Goal: Use online tool/utility

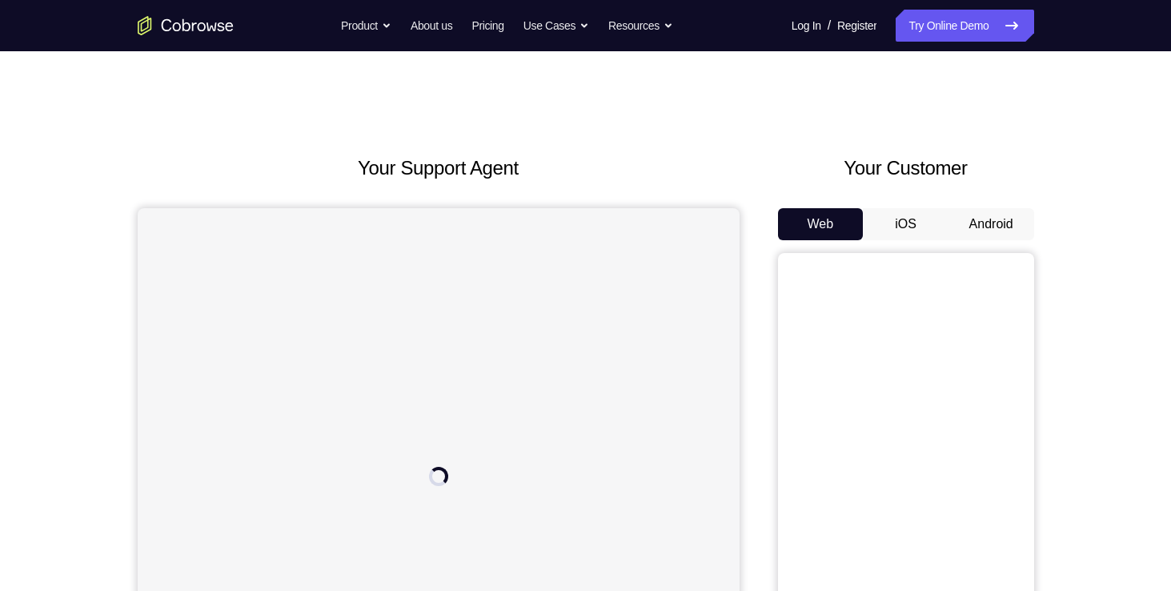
click at [994, 220] on button "Android" at bounding box center [991, 224] width 86 height 32
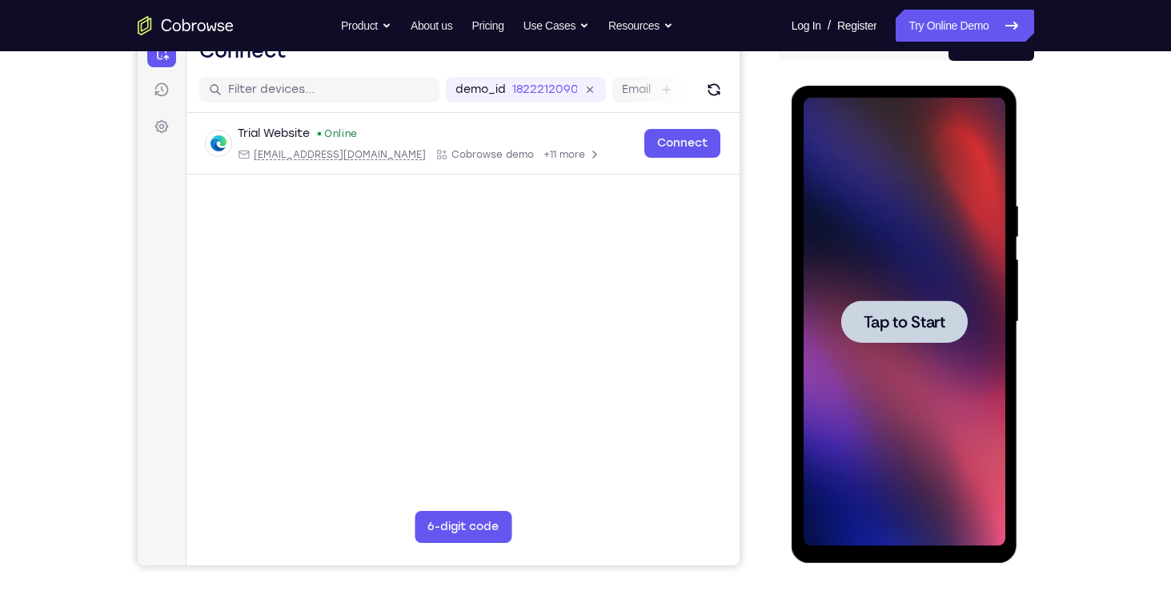
click at [881, 332] on div at bounding box center [904, 321] width 126 height 42
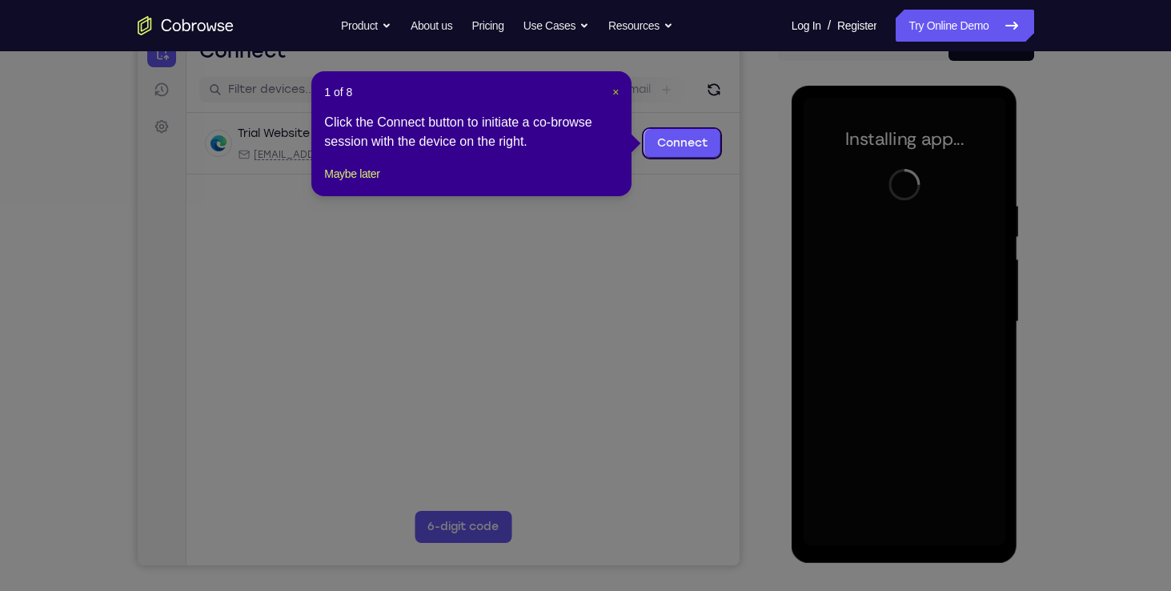
click at [616, 90] on span "×" at bounding box center [615, 92] width 6 height 13
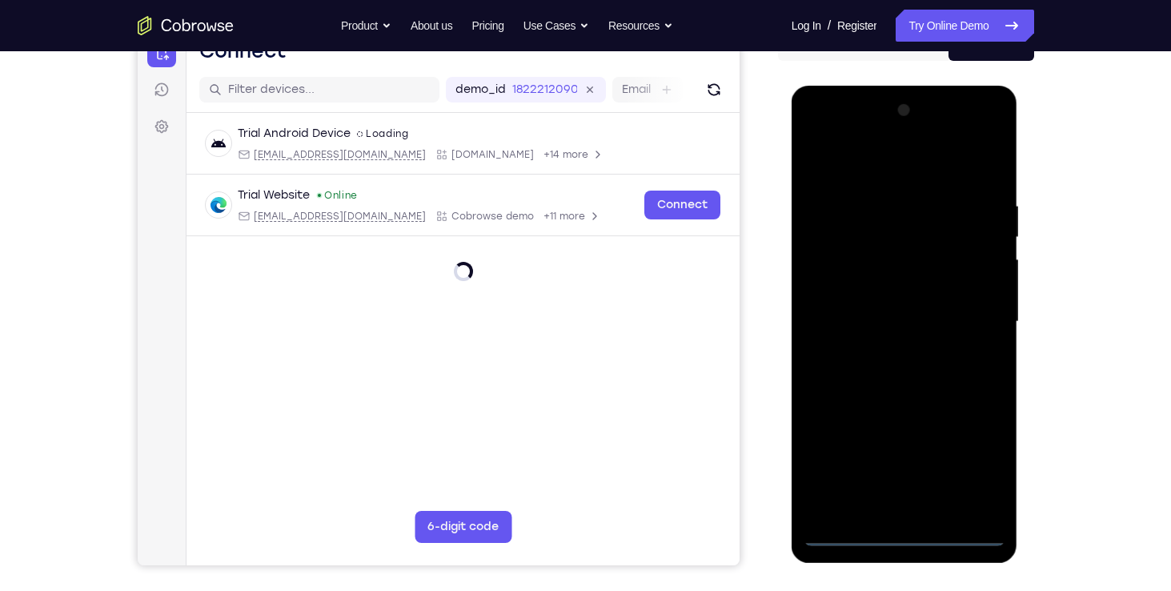
click at [907, 527] on div at bounding box center [905, 322] width 202 height 448
click at [904, 535] on div at bounding box center [905, 322] width 202 height 448
click at [980, 472] on div at bounding box center [905, 322] width 202 height 448
click at [817, 138] on div at bounding box center [905, 322] width 202 height 448
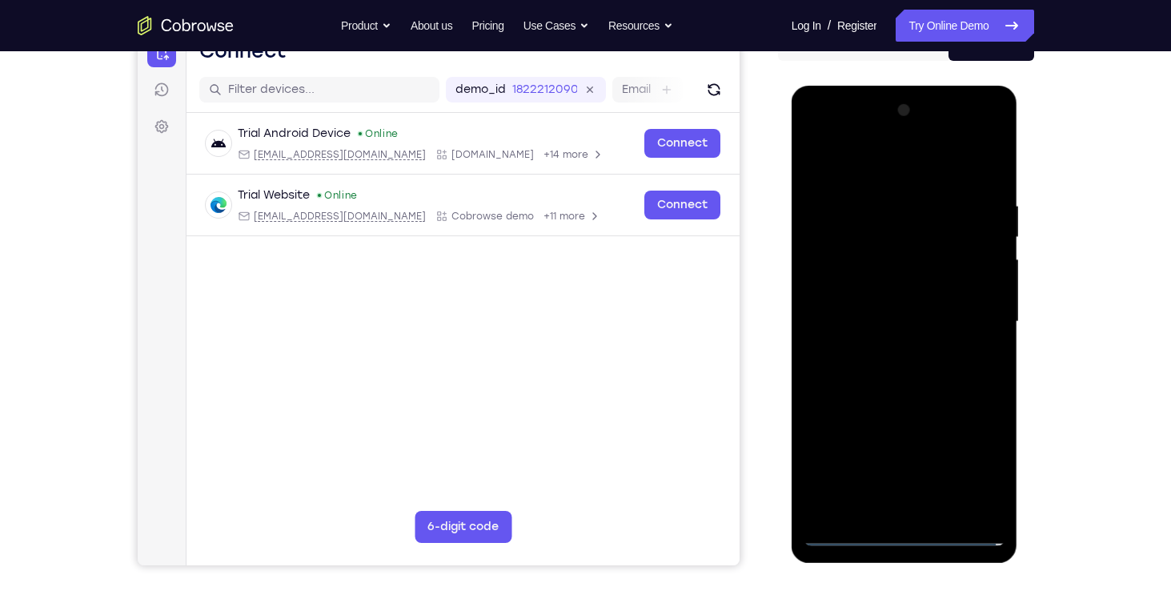
click at [974, 312] on div at bounding box center [905, 322] width 202 height 448
click at [881, 344] on div at bounding box center [905, 322] width 202 height 448
click at [952, 329] on div at bounding box center [905, 322] width 202 height 448
click at [892, 281] on div at bounding box center [905, 322] width 202 height 448
click at [872, 303] on div at bounding box center [905, 322] width 202 height 448
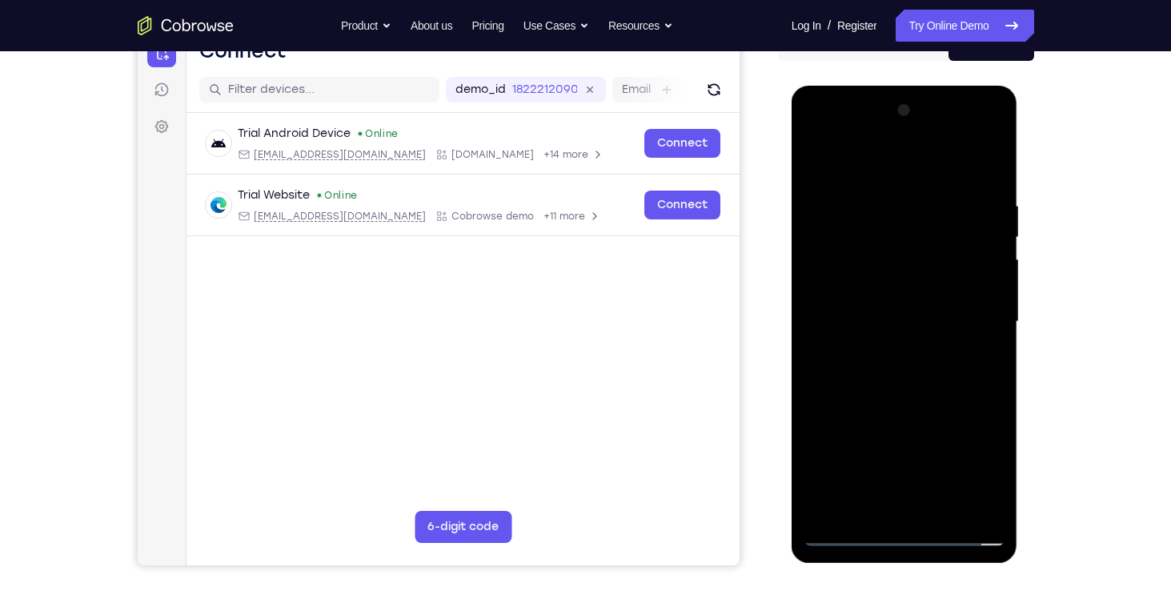
click at [840, 280] on div at bounding box center [905, 322] width 202 height 448
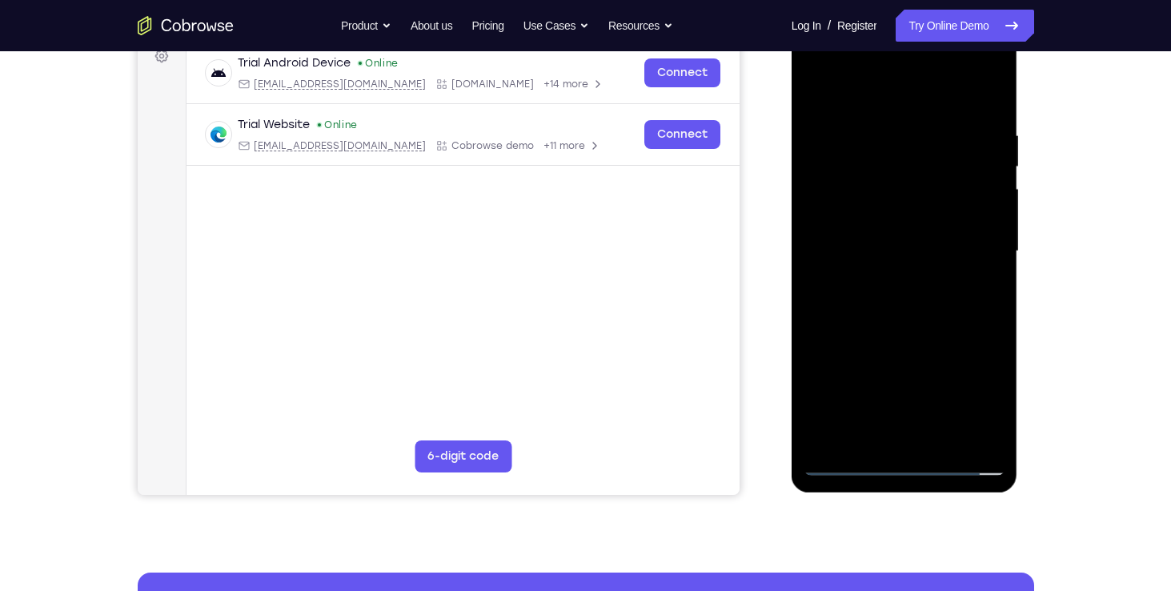
scroll to position [251, 0]
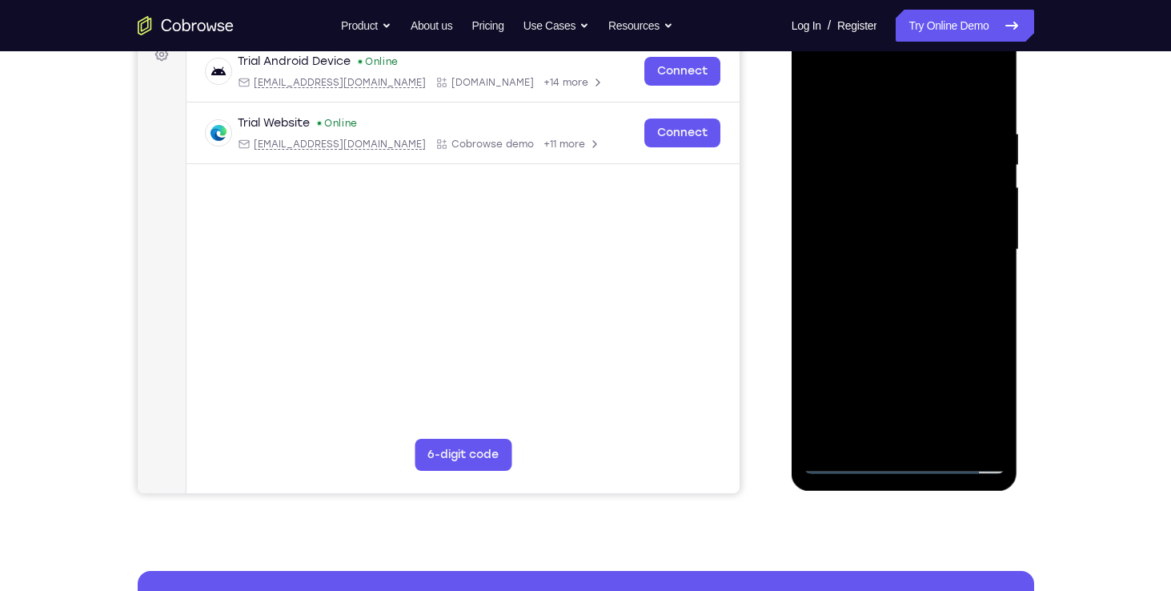
click at [842, 417] on div at bounding box center [905, 250] width 202 height 448
click at [844, 419] on div at bounding box center [905, 250] width 202 height 448
click at [846, 427] on div at bounding box center [905, 250] width 202 height 448
click at [852, 295] on div at bounding box center [905, 250] width 202 height 448
click at [900, 320] on div at bounding box center [905, 250] width 202 height 448
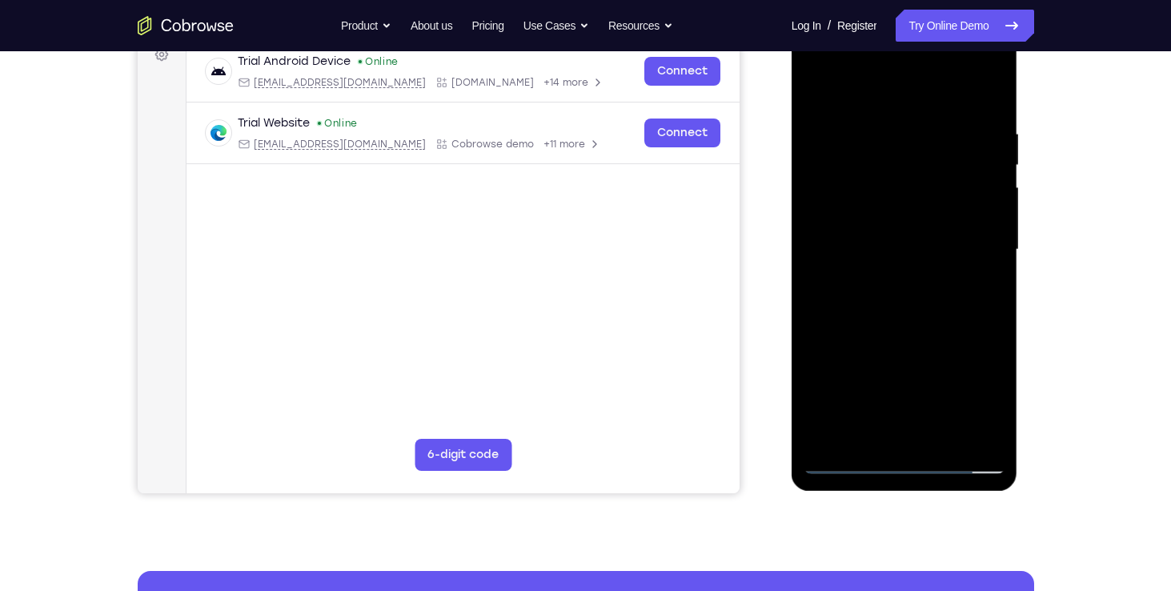
click at [867, 327] on div at bounding box center [905, 250] width 202 height 448
click at [860, 279] on div at bounding box center [905, 250] width 202 height 448
click at [896, 322] on div at bounding box center [905, 250] width 202 height 448
click at [959, 279] on div at bounding box center [905, 250] width 202 height 448
click at [851, 281] on div at bounding box center [905, 250] width 202 height 448
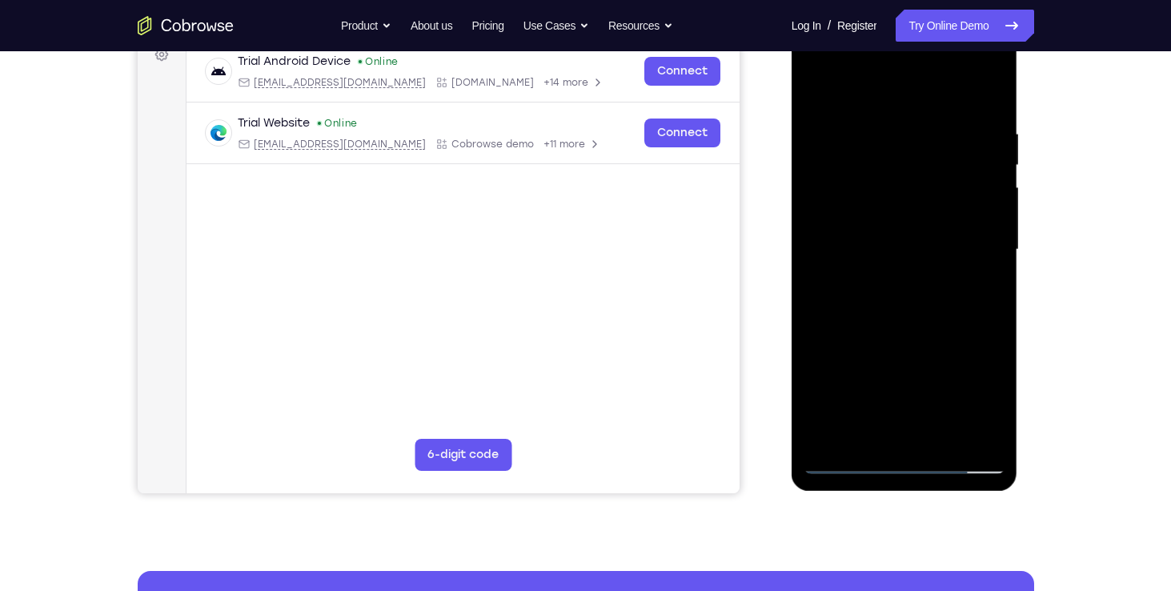
click at [948, 417] on div at bounding box center [905, 250] width 202 height 448
click at [932, 378] on div at bounding box center [905, 250] width 202 height 448
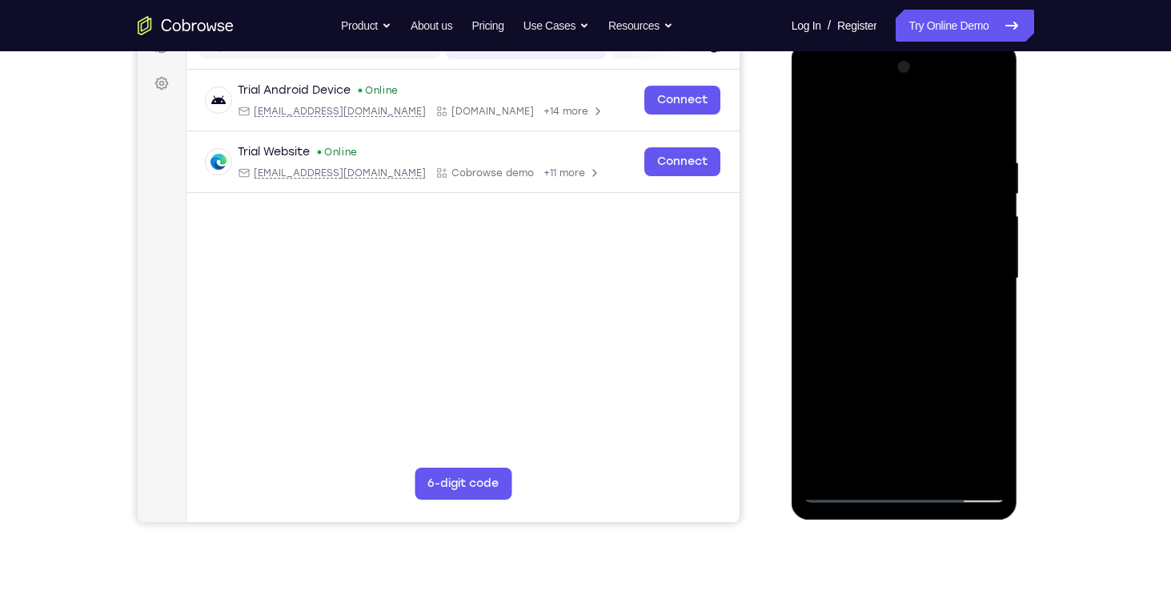
scroll to position [203, 0]
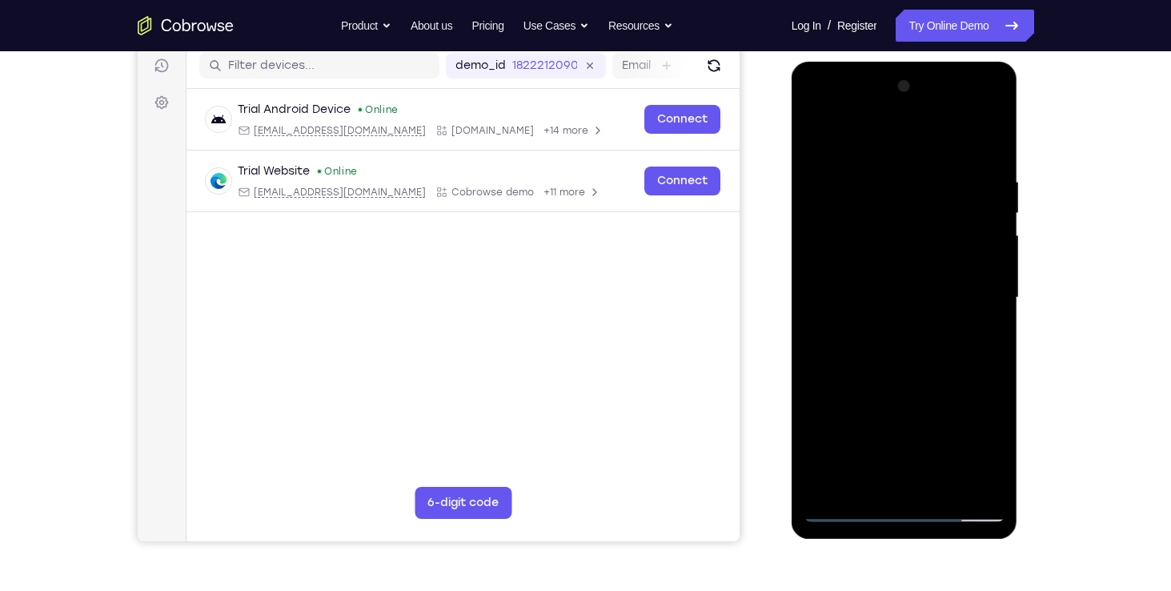
click at [900, 210] on div at bounding box center [905, 298] width 202 height 448
click at [906, 219] on div at bounding box center [905, 298] width 202 height 448
click at [820, 130] on div at bounding box center [905, 298] width 202 height 448
click at [897, 327] on div at bounding box center [905, 298] width 202 height 448
click at [893, 262] on div at bounding box center [905, 298] width 202 height 448
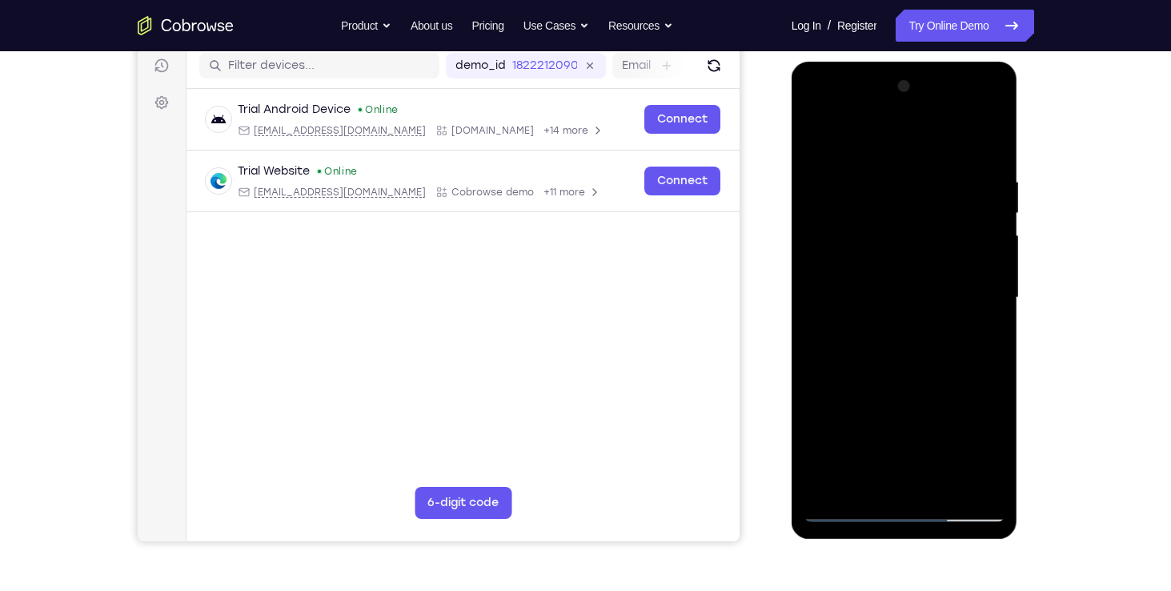
click at [888, 285] on div at bounding box center [905, 298] width 202 height 448
click at [899, 323] on div at bounding box center [905, 298] width 202 height 448
click at [944, 339] on div at bounding box center [905, 298] width 202 height 448
click at [904, 286] on div at bounding box center [905, 298] width 202 height 448
click at [882, 320] on div at bounding box center [905, 298] width 202 height 448
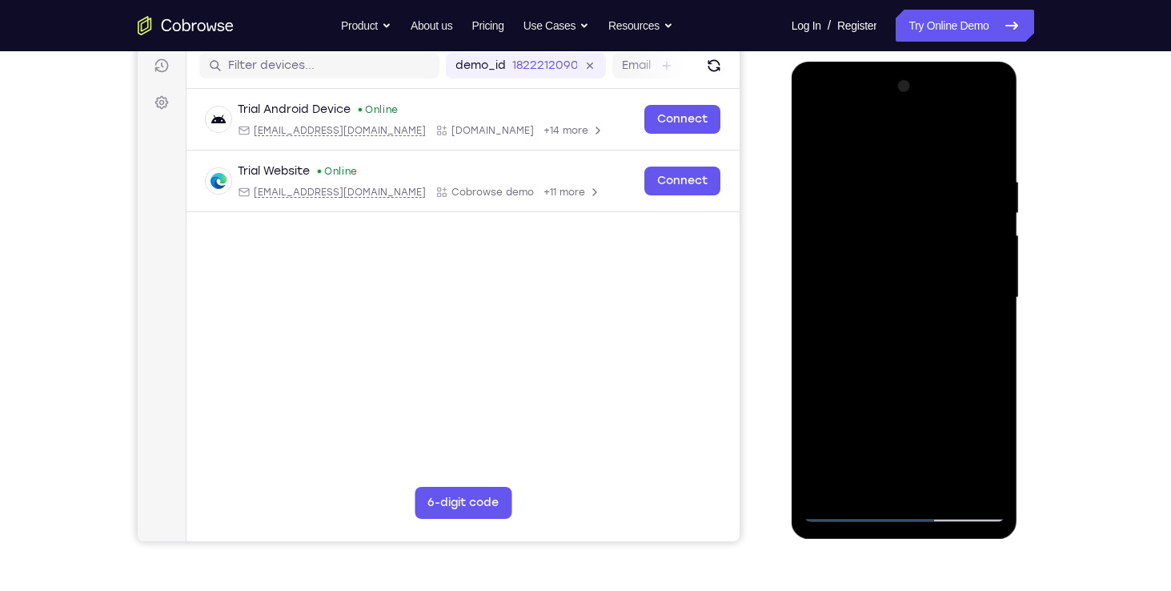
click at [898, 327] on div at bounding box center [905, 298] width 202 height 448
click at [913, 339] on div at bounding box center [905, 298] width 202 height 448
drag, startPoint x: 851, startPoint y: 134, endPoint x: 862, endPoint y: 32, distance: 102.3
click at [862, 62] on html "Online web based iOS Simulators and Android Emulators. Run iPhone, iPad, Mobile…" at bounding box center [906, 302] width 228 height 480
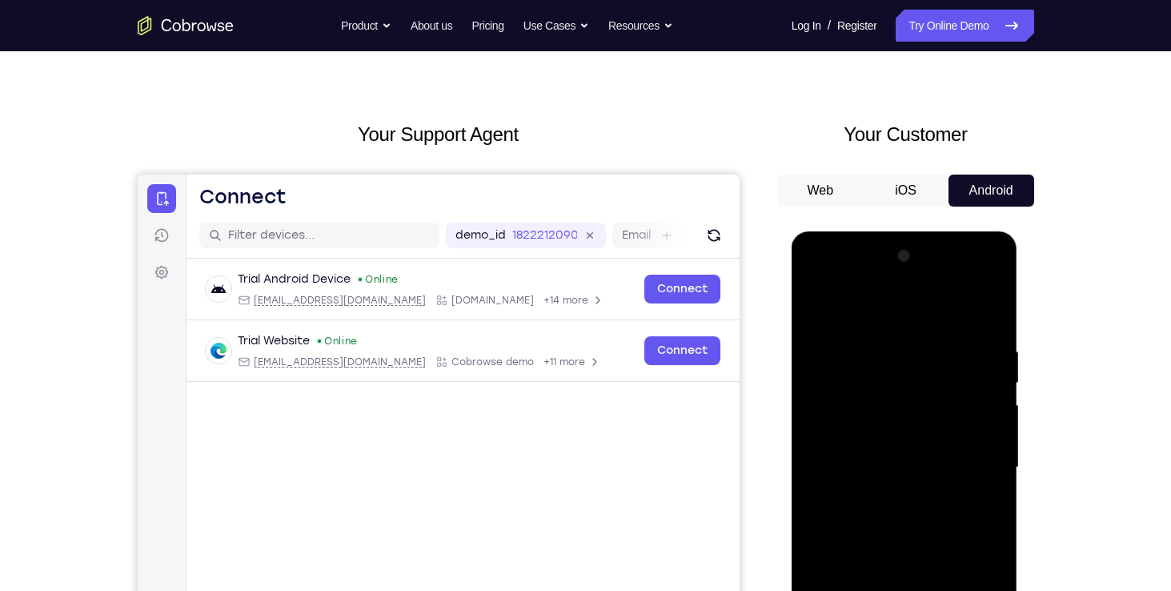
scroll to position [28, 0]
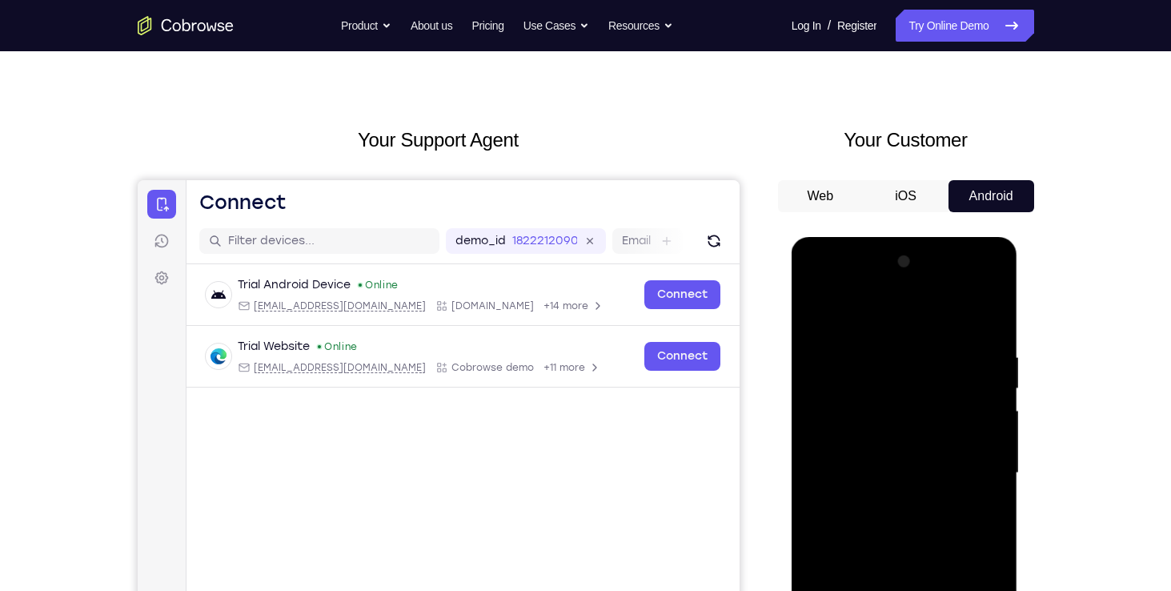
click at [856, 379] on div at bounding box center [905, 473] width 202 height 448
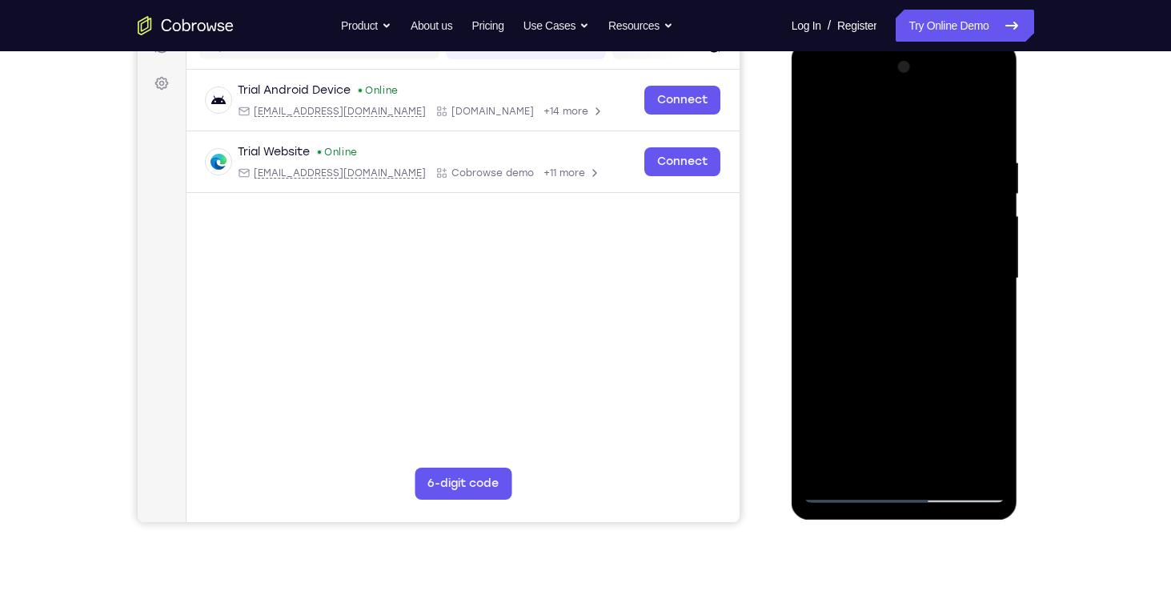
scroll to position [230, 0]
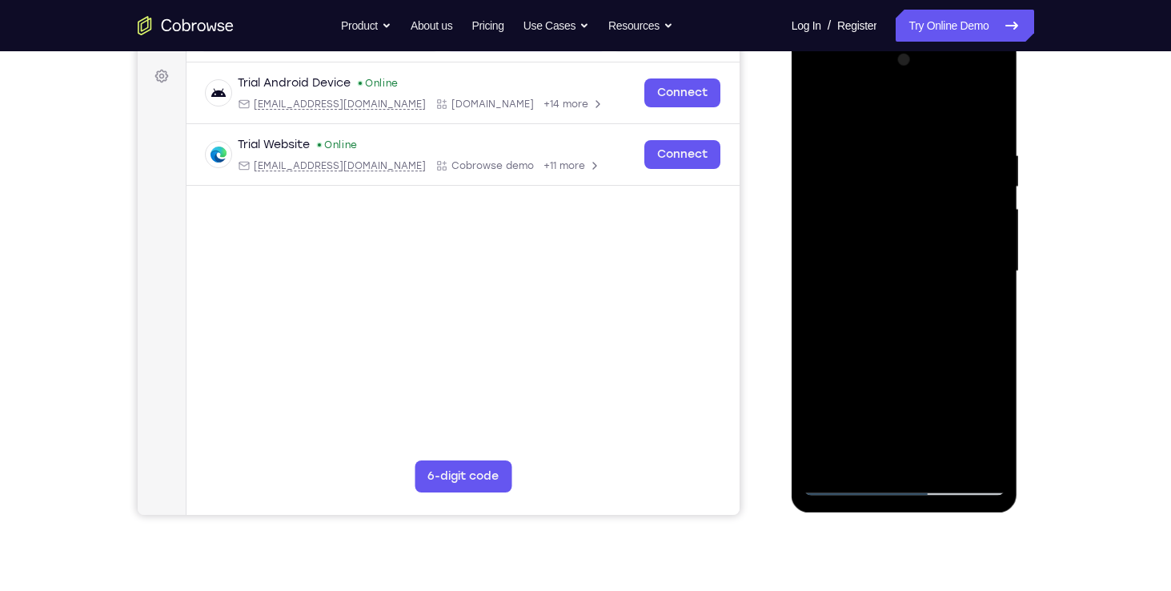
click at [847, 480] on div at bounding box center [905, 271] width 202 height 448
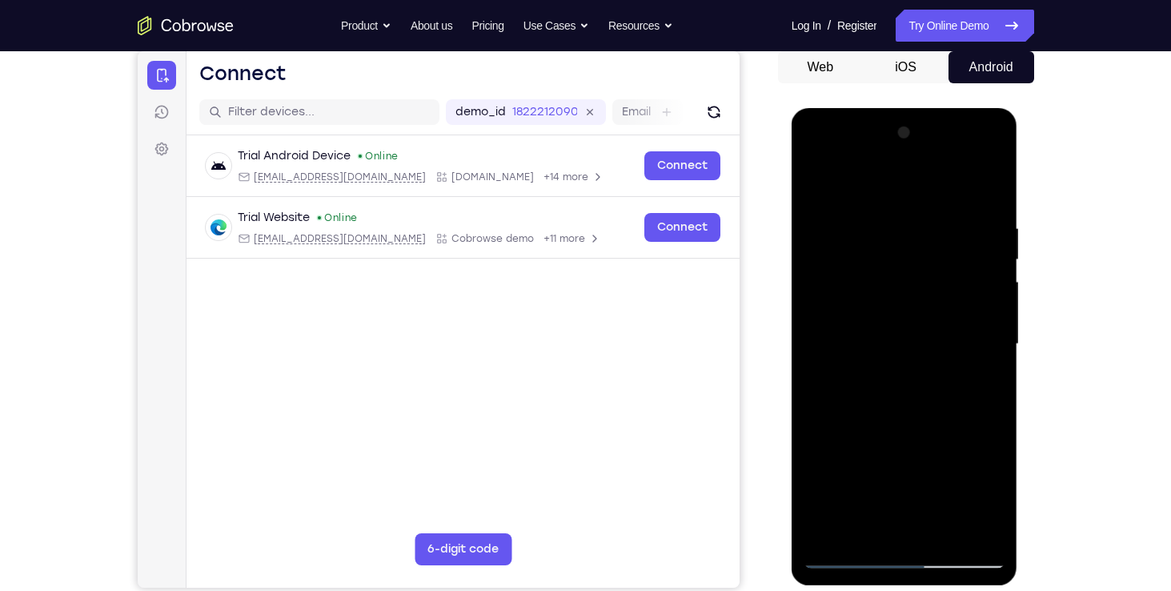
scroll to position [144, 0]
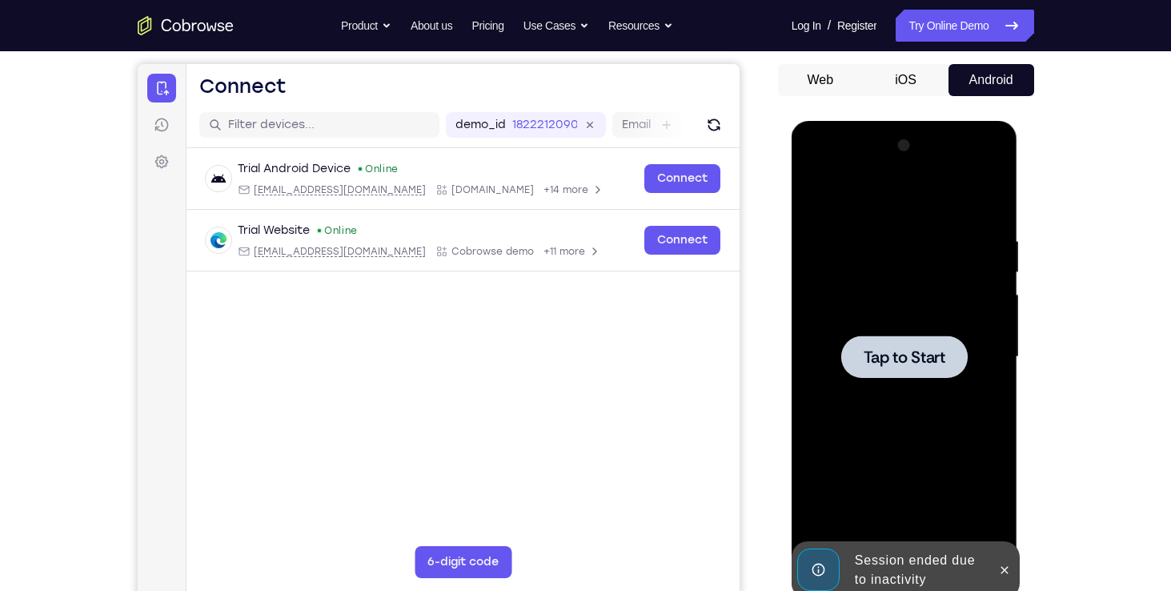
click at [901, 359] on span "Tap to Start" at bounding box center [905, 357] width 82 height 16
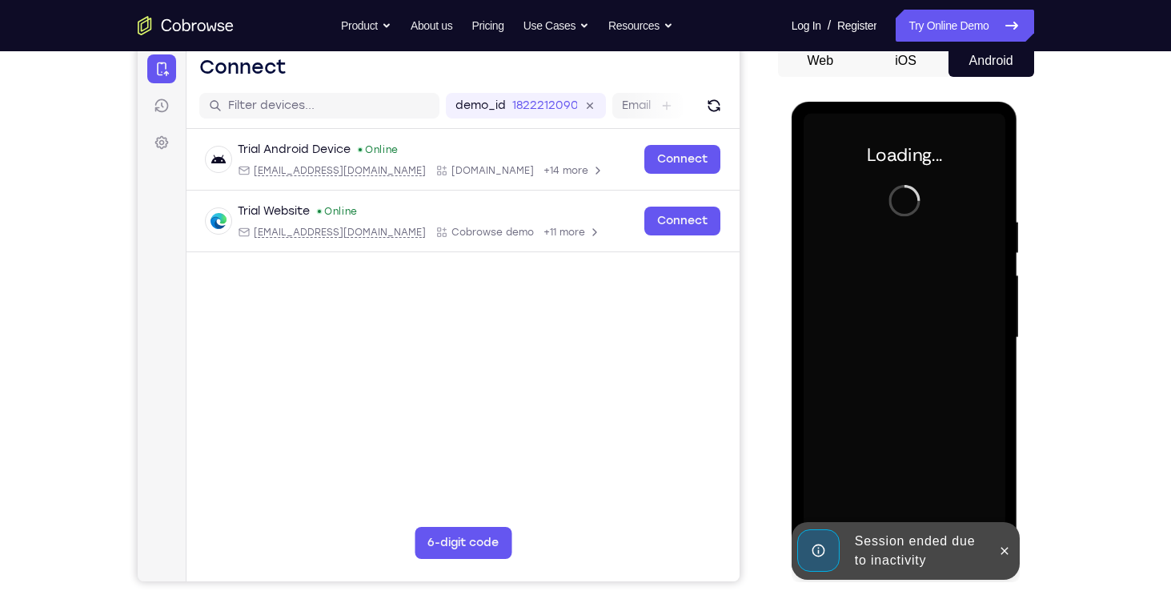
scroll to position [166, 0]
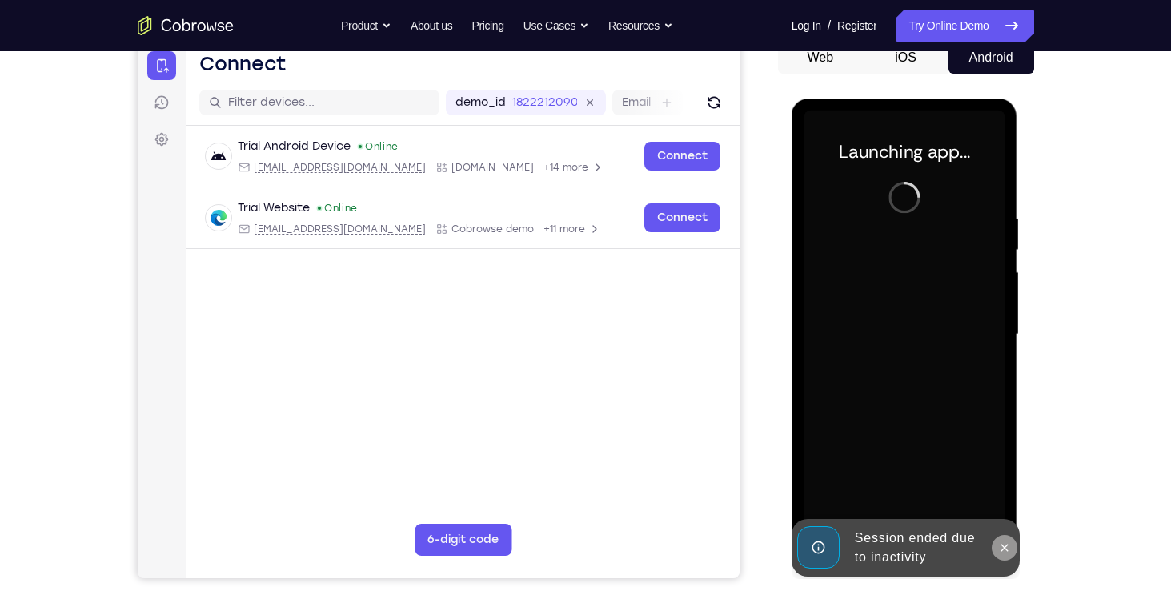
click at [1005, 536] on button at bounding box center [1005, 548] width 26 height 26
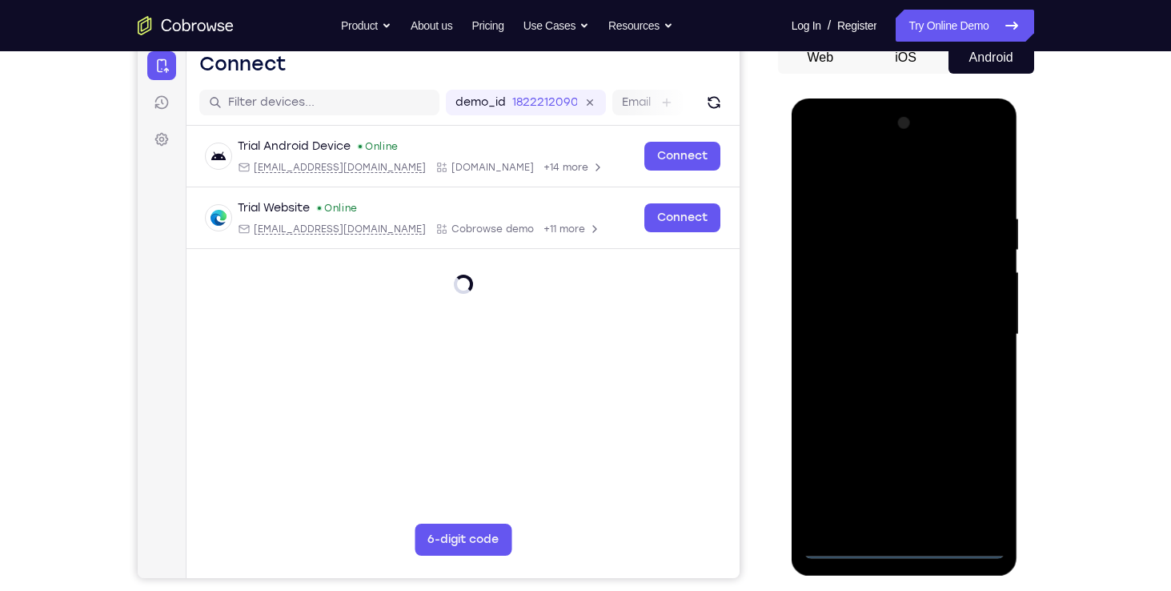
click at [910, 543] on div at bounding box center [905, 334] width 202 height 448
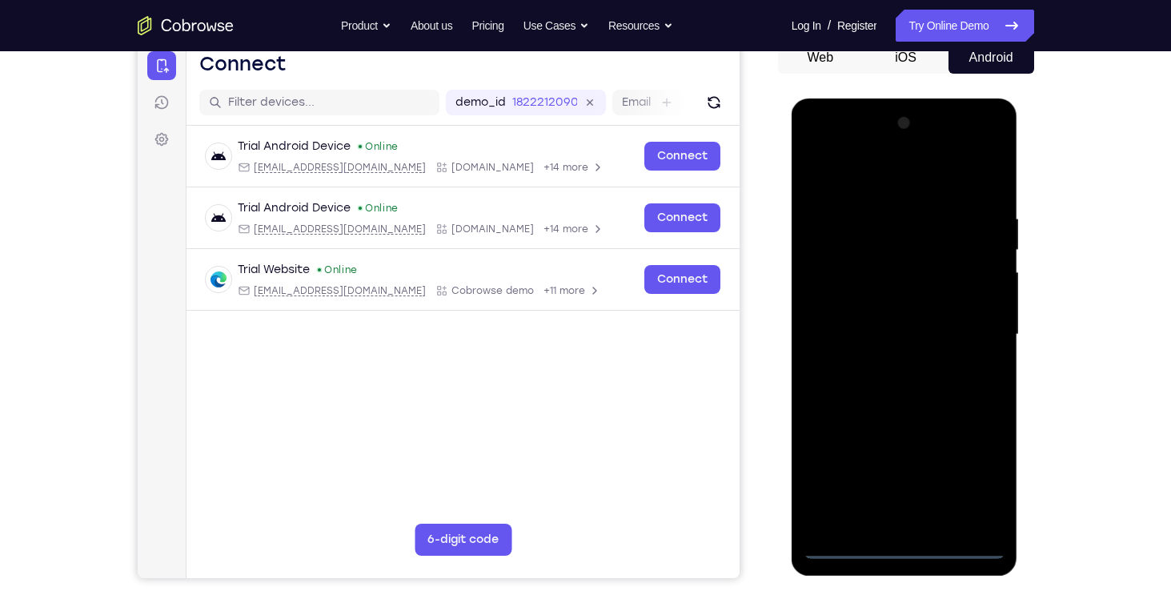
click at [964, 480] on div at bounding box center [905, 334] width 202 height 448
click at [824, 143] on div at bounding box center [905, 334] width 202 height 448
click at [972, 325] on div at bounding box center [905, 334] width 202 height 448
click at [889, 361] on div at bounding box center [905, 334] width 202 height 448
click at [894, 411] on div at bounding box center [905, 334] width 202 height 448
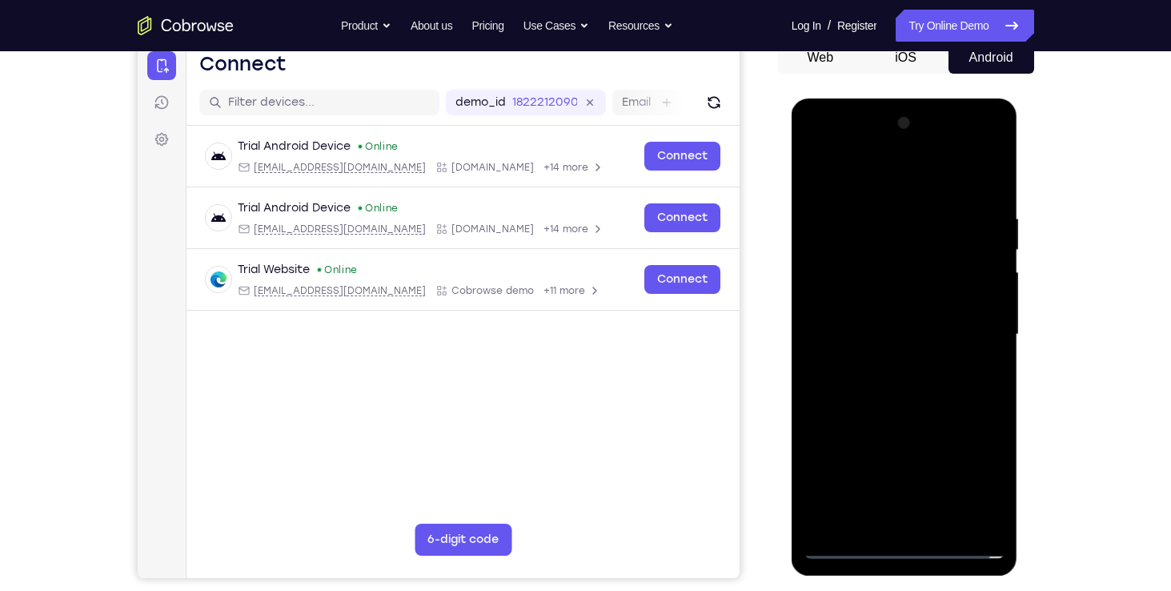
click at [900, 252] on div at bounding box center [905, 334] width 202 height 448
click at [891, 283] on div at bounding box center [905, 334] width 202 height 448
click at [891, 377] on div at bounding box center [905, 334] width 202 height 448
click at [896, 523] on div at bounding box center [905, 334] width 202 height 448
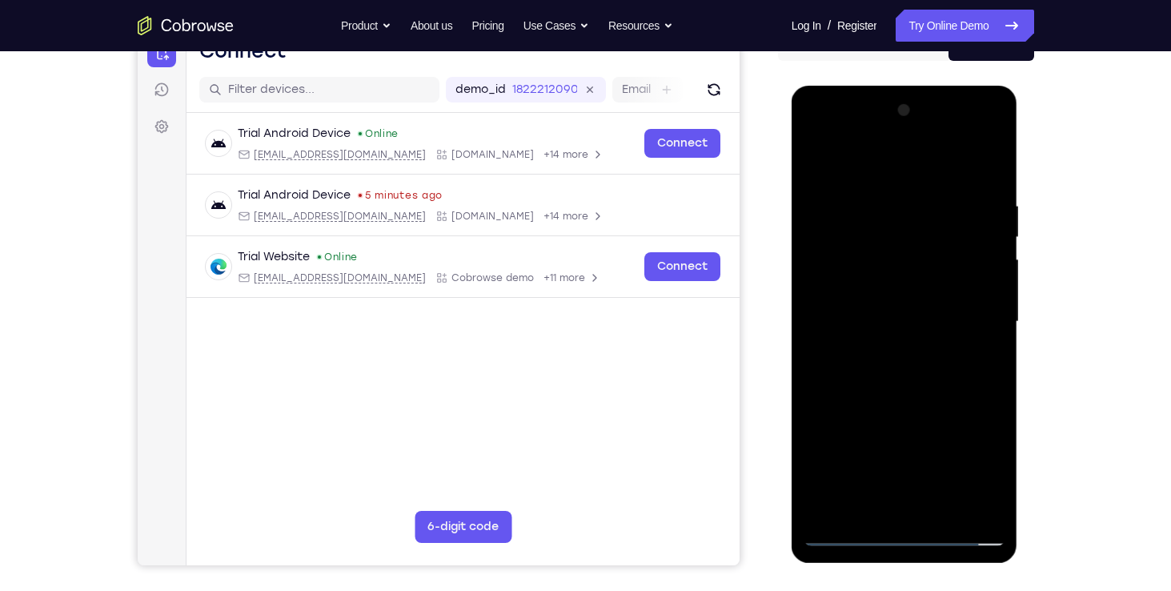
scroll to position [176, 0]
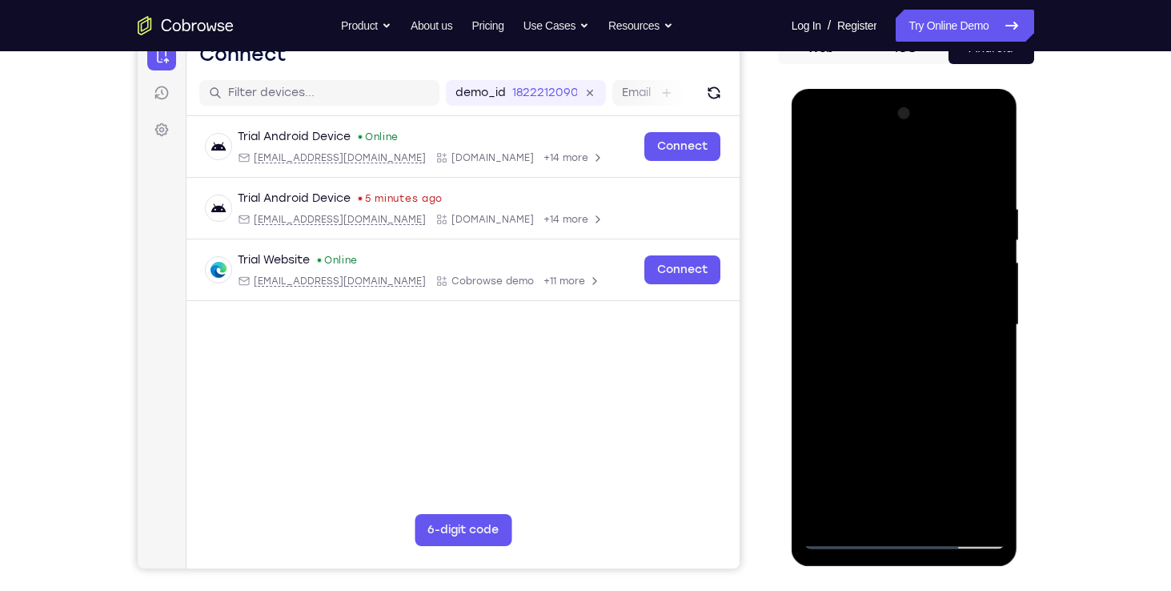
click at [897, 305] on div at bounding box center [905, 325] width 202 height 448
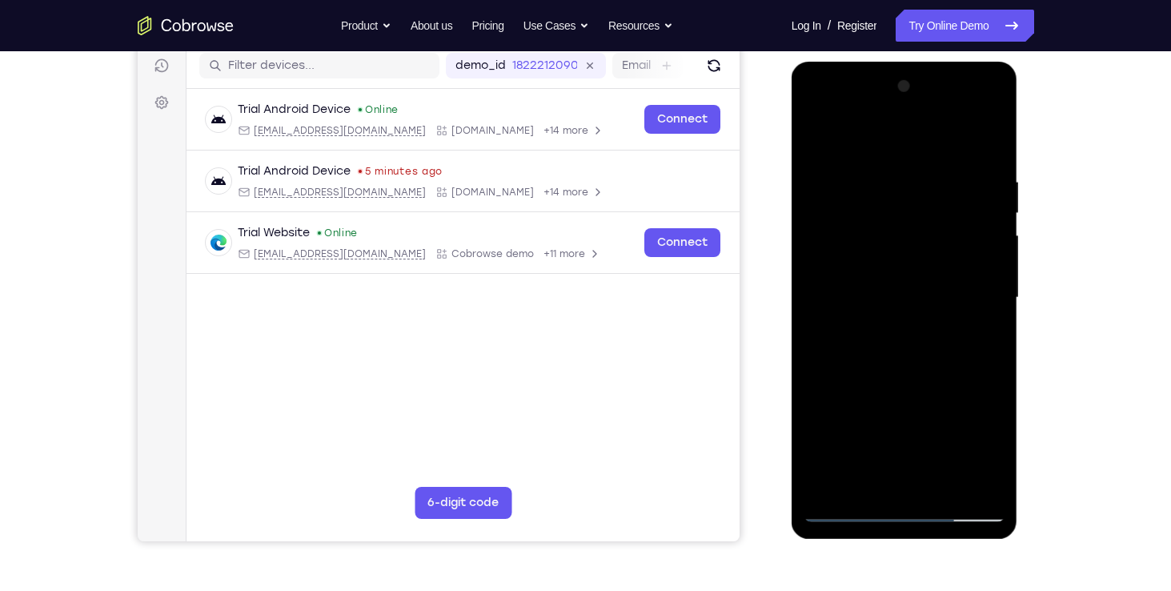
scroll to position [204, 0]
click at [988, 132] on div at bounding box center [905, 297] width 202 height 448
click at [817, 134] on div at bounding box center [905, 297] width 202 height 448
drag, startPoint x: 980, startPoint y: 169, endPoint x: 878, endPoint y: 179, distance: 103.0
click at [878, 179] on div at bounding box center [905, 297] width 202 height 448
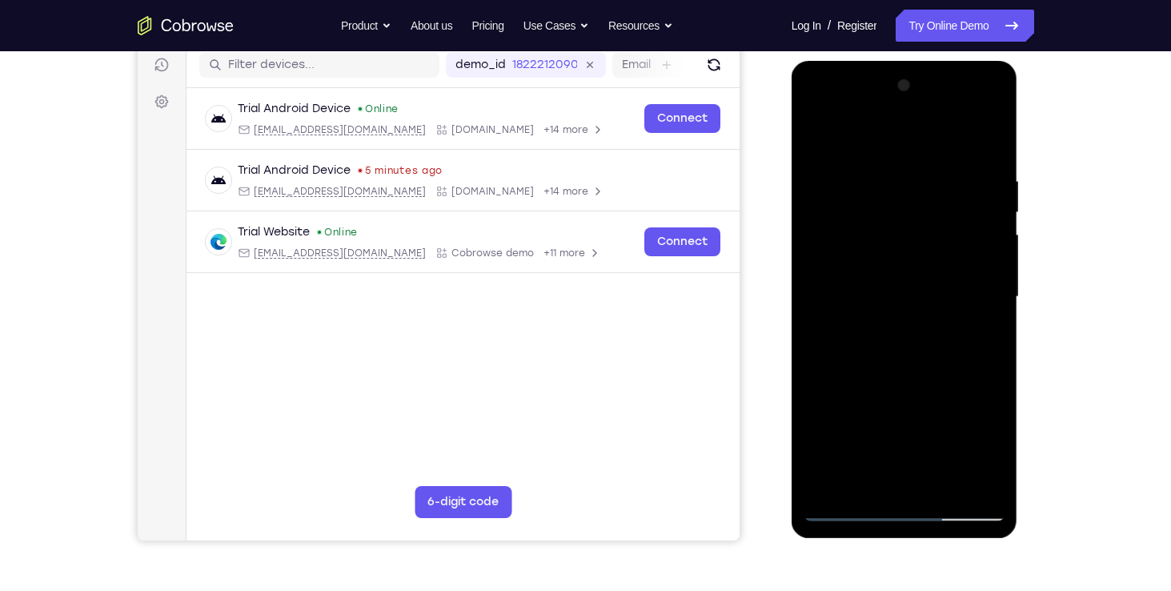
drag, startPoint x: 980, startPoint y: 166, endPoint x: 878, endPoint y: 174, distance: 102.0
click at [878, 174] on div at bounding box center [905, 297] width 202 height 448
drag, startPoint x: 956, startPoint y: 176, endPoint x: 854, endPoint y: 174, distance: 102.5
click at [854, 174] on div at bounding box center [905, 297] width 202 height 448
drag, startPoint x: 971, startPoint y: 167, endPoint x: 863, endPoint y: 160, distance: 108.3
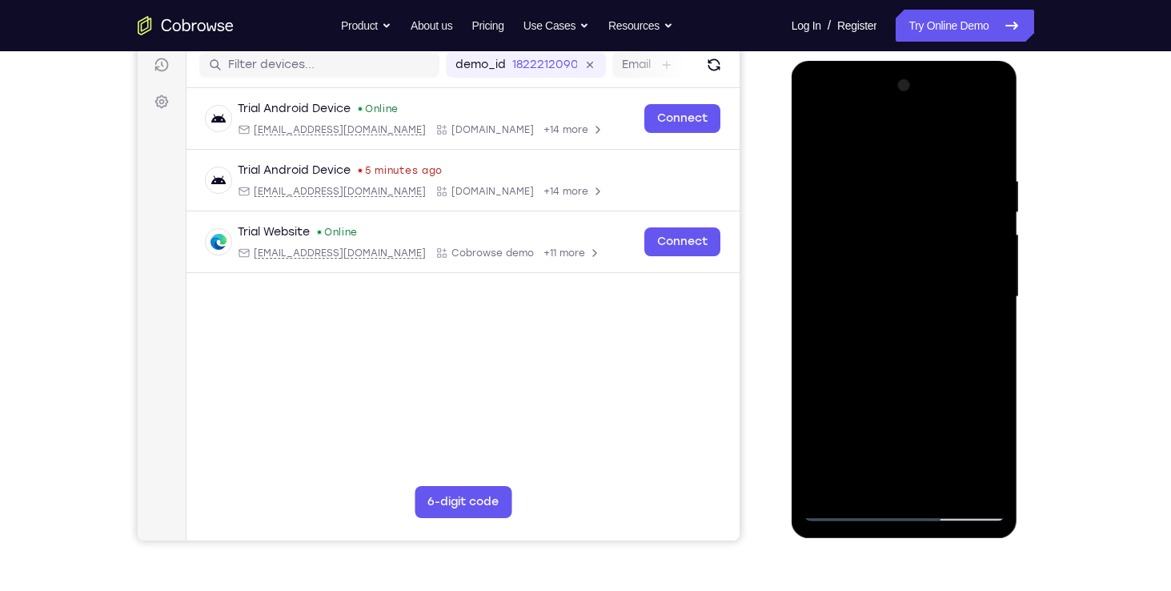
click at [863, 160] on div at bounding box center [905, 297] width 202 height 448
drag, startPoint x: 947, startPoint y: 156, endPoint x: 830, endPoint y: 146, distance: 117.2
click at [830, 146] on div at bounding box center [905, 297] width 202 height 448
drag, startPoint x: 964, startPoint y: 162, endPoint x: 864, endPoint y: 164, distance: 99.3
click at [864, 164] on div at bounding box center [905, 297] width 202 height 448
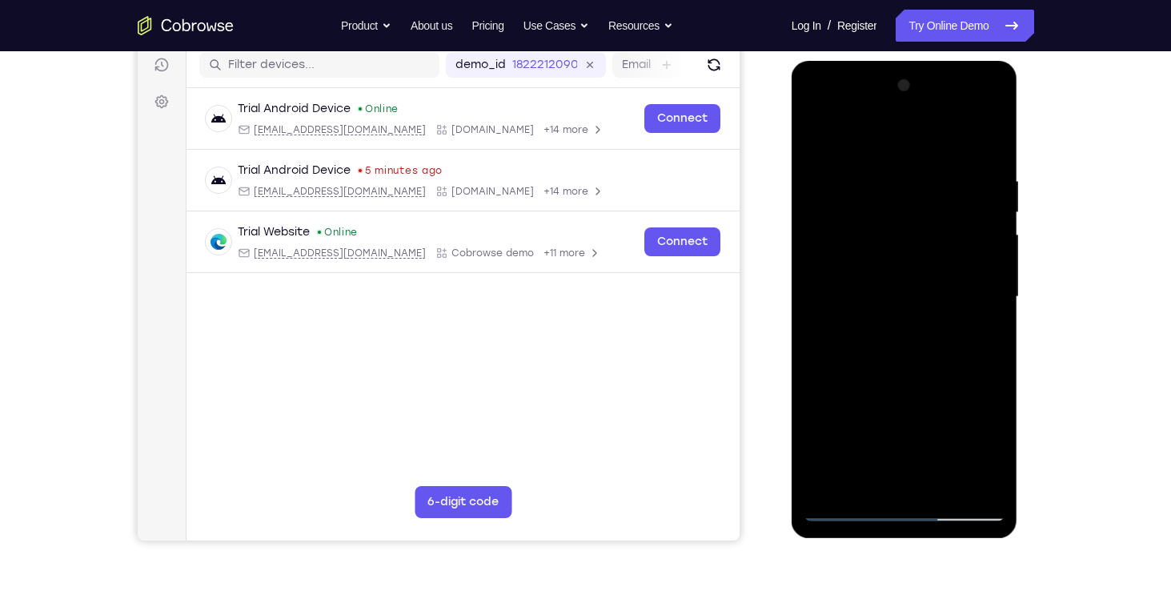
drag, startPoint x: 954, startPoint y: 168, endPoint x: 846, endPoint y: 166, distance: 108.1
click at [846, 166] on div at bounding box center [905, 297] width 202 height 448
drag, startPoint x: 992, startPoint y: 169, endPoint x: 867, endPoint y: 165, distance: 124.9
click at [867, 165] on div at bounding box center [905, 297] width 202 height 448
drag, startPoint x: 854, startPoint y: 170, endPoint x: 937, endPoint y: 162, distance: 83.6
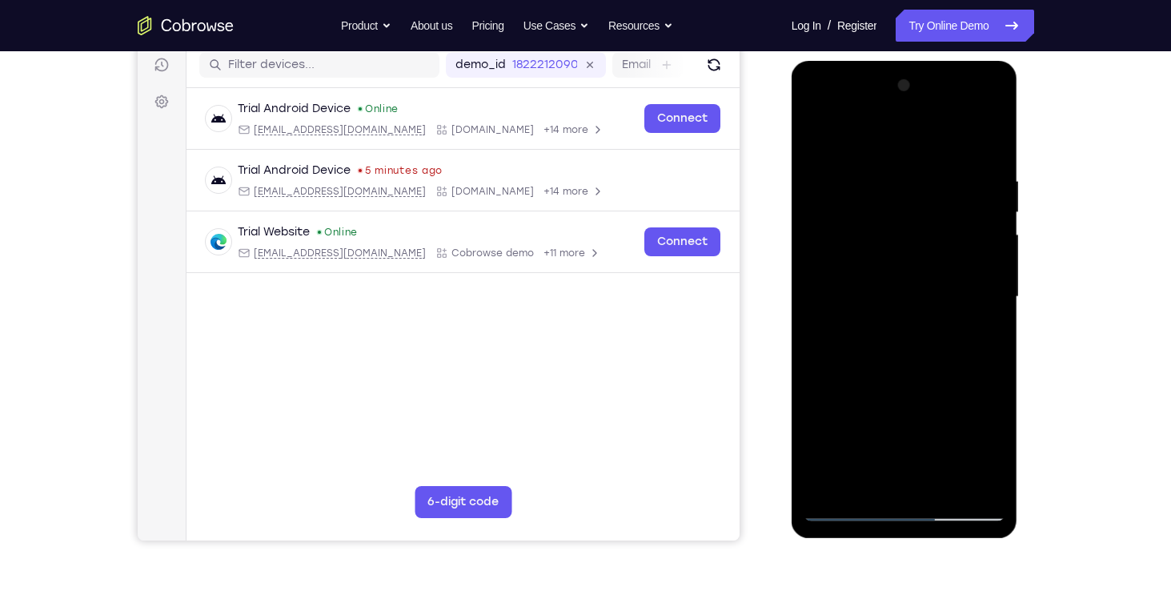
click at [937, 162] on div at bounding box center [905, 297] width 202 height 448
click at [820, 172] on div at bounding box center [905, 297] width 202 height 448
click at [892, 170] on div at bounding box center [905, 297] width 202 height 448
click at [984, 146] on div at bounding box center [905, 297] width 202 height 448
click at [921, 176] on div at bounding box center [905, 297] width 202 height 448
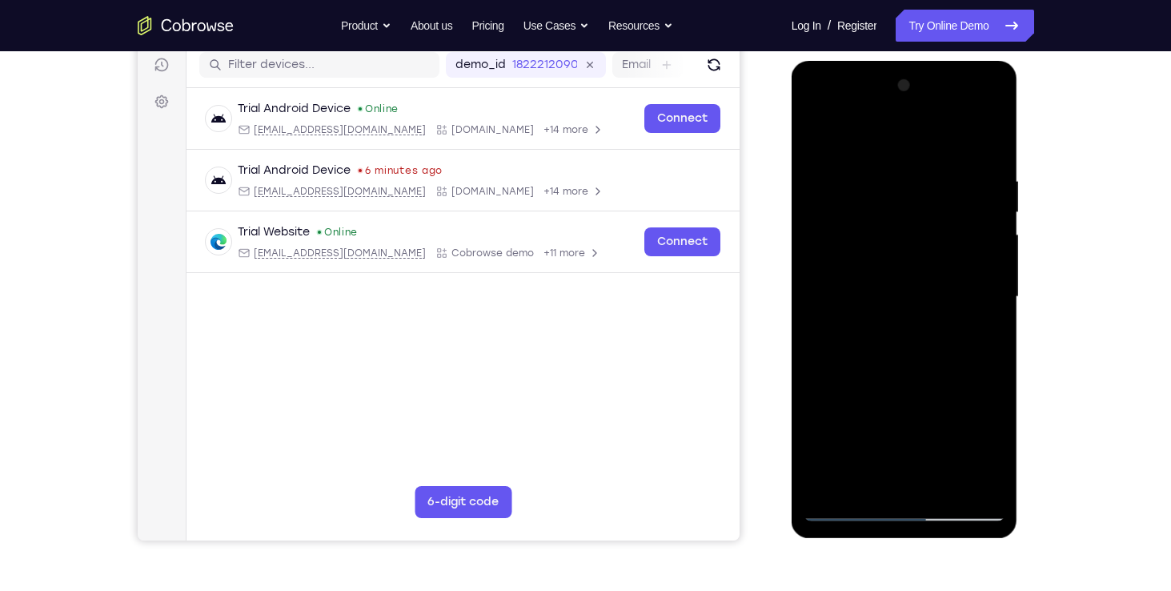
click at [984, 144] on div at bounding box center [905, 297] width 202 height 448
click at [872, 171] on div at bounding box center [905, 297] width 202 height 448
click at [964, 479] on div at bounding box center [905, 297] width 202 height 448
click at [986, 138] on div at bounding box center [905, 297] width 202 height 448
drag, startPoint x: 956, startPoint y: 163, endPoint x: 853, endPoint y: 173, distance: 103.7
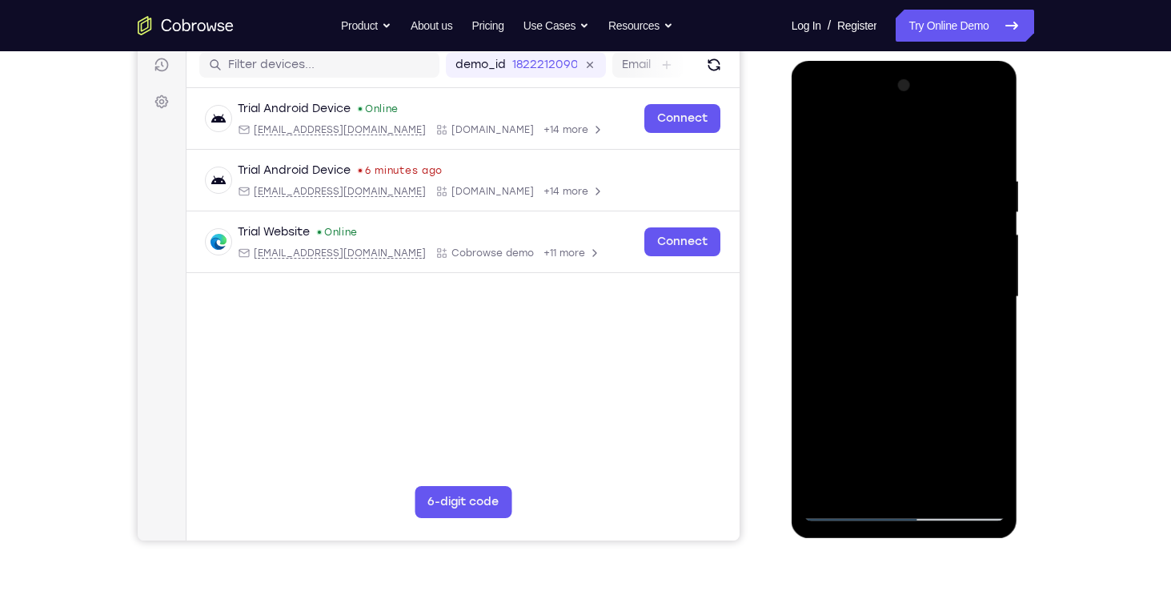
click at [853, 173] on div at bounding box center [905, 297] width 202 height 448
drag, startPoint x: 924, startPoint y: 164, endPoint x: 828, endPoint y: 170, distance: 96.2
click at [828, 170] on div at bounding box center [905, 297] width 202 height 448
drag, startPoint x: 947, startPoint y: 162, endPoint x: 902, endPoint y: 162, distance: 44.8
click at [902, 162] on div at bounding box center [905, 297] width 202 height 448
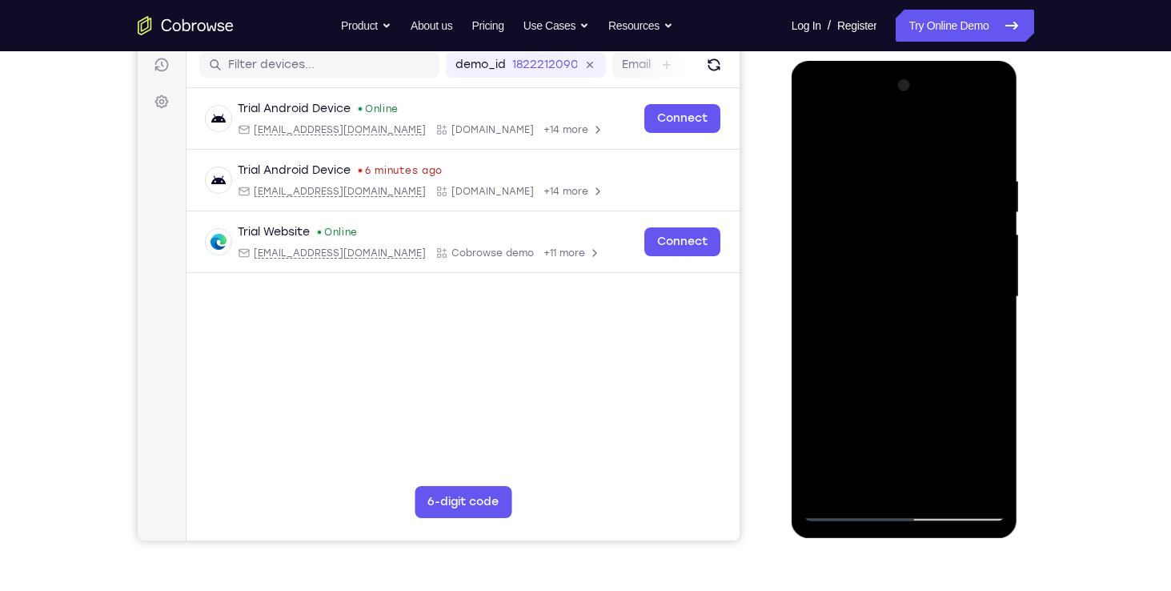
drag, startPoint x: 992, startPoint y: 164, endPoint x: 844, endPoint y: 165, distance: 148.9
click at [844, 165] on div at bounding box center [905, 297] width 202 height 448
click at [946, 487] on div at bounding box center [905, 297] width 202 height 448
click at [927, 382] on div at bounding box center [905, 297] width 202 height 448
click at [822, 137] on div at bounding box center [905, 297] width 202 height 448
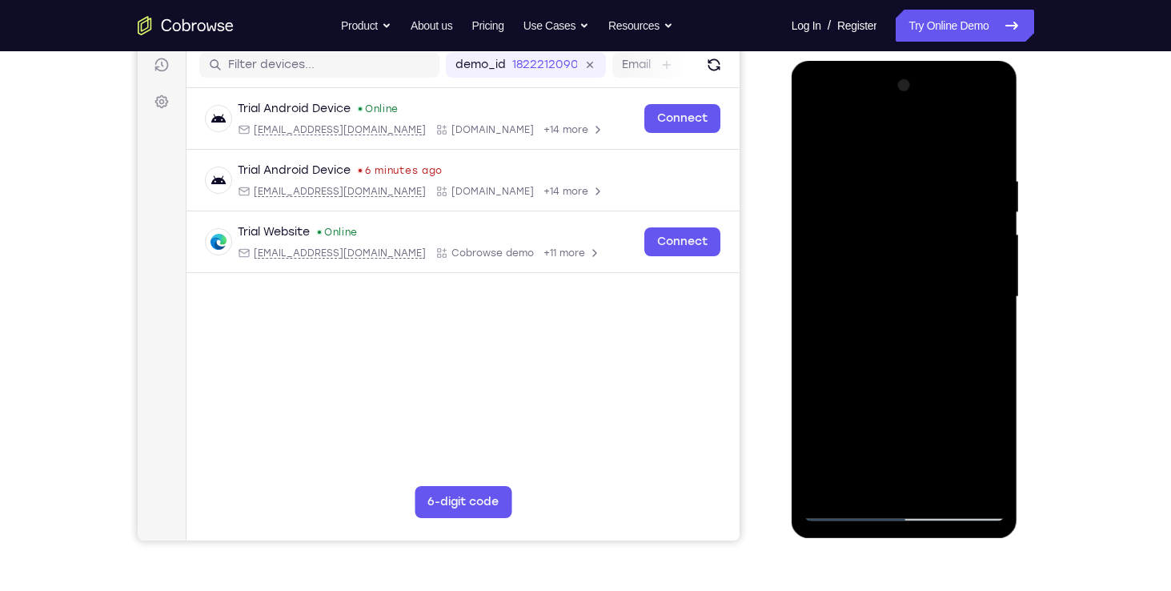
click at [871, 158] on div at bounding box center [905, 297] width 202 height 448
click at [988, 144] on div at bounding box center [905, 297] width 202 height 448
click at [921, 172] on div at bounding box center [905, 297] width 202 height 448
click at [964, 476] on div at bounding box center [905, 297] width 202 height 448
click at [987, 134] on div at bounding box center [905, 297] width 202 height 448
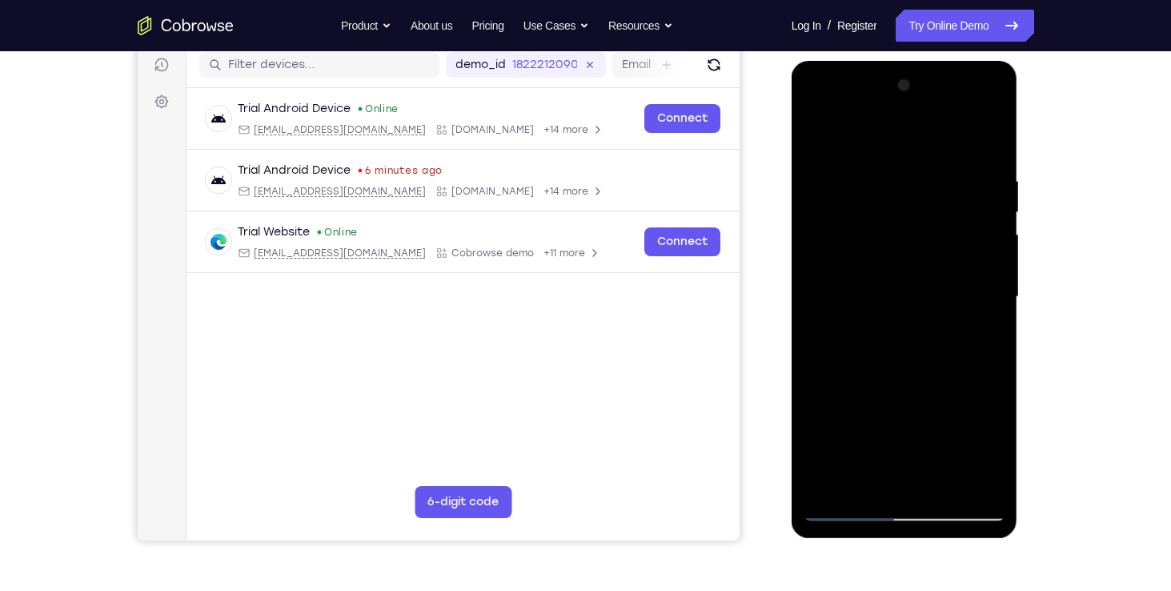
click at [980, 166] on div at bounding box center [905, 297] width 202 height 448
click at [973, 291] on div at bounding box center [905, 297] width 202 height 448
click at [984, 142] on div at bounding box center [905, 297] width 202 height 448
drag, startPoint x: 980, startPoint y: 163, endPoint x: 864, endPoint y: 170, distance: 116.3
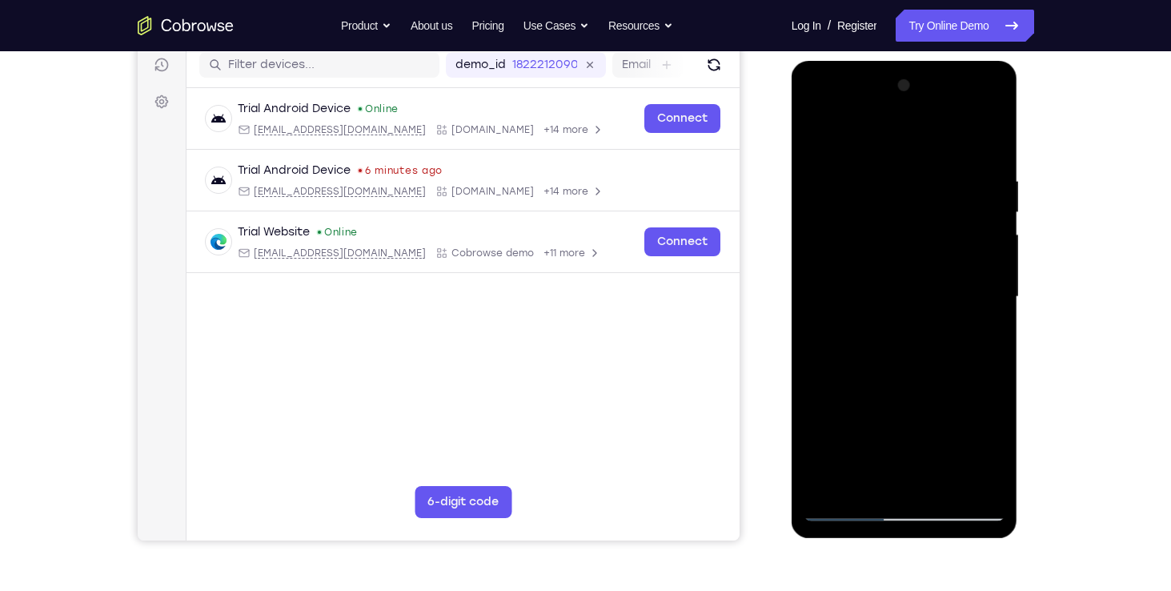
click at [864, 170] on div at bounding box center [905, 297] width 202 height 448
drag, startPoint x: 954, startPoint y: 170, endPoint x: 915, endPoint y: 173, distance: 39.3
click at [915, 173] on div at bounding box center [905, 297] width 202 height 448
click at [888, 162] on div at bounding box center [905, 297] width 202 height 448
click at [986, 142] on div at bounding box center [905, 297] width 202 height 448
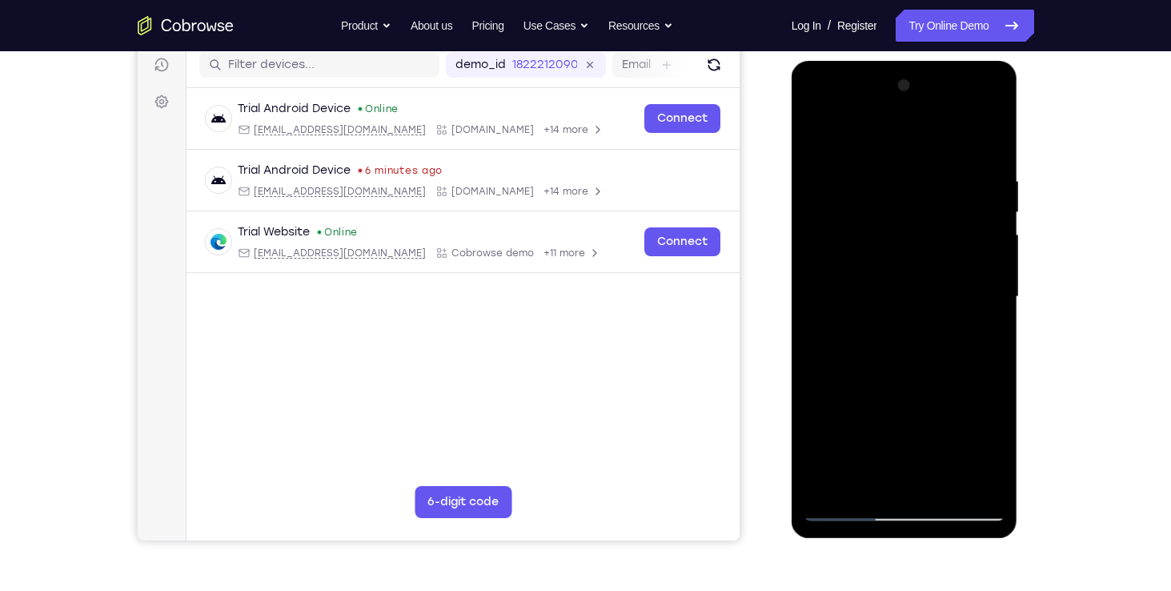
drag, startPoint x: 977, startPoint y: 167, endPoint x: 840, endPoint y: 164, distance: 136.9
click at [840, 164] on div at bounding box center [905, 297] width 202 height 448
drag, startPoint x: 962, startPoint y: 167, endPoint x: 908, endPoint y: 168, distance: 53.6
click at [908, 168] on div at bounding box center [905, 297] width 202 height 448
click at [949, 158] on div at bounding box center [905, 297] width 202 height 448
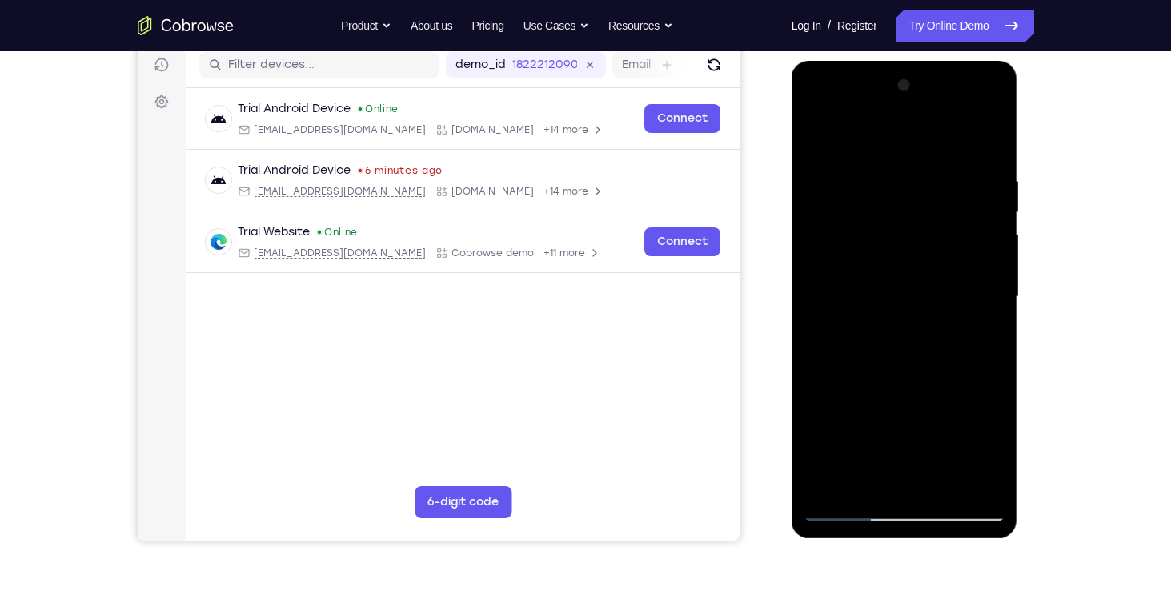
click at [993, 141] on div at bounding box center [905, 297] width 202 height 448
click at [855, 172] on div at bounding box center [905, 297] width 202 height 448
click at [966, 476] on div at bounding box center [905, 297] width 202 height 448
click at [981, 392] on div at bounding box center [905, 297] width 202 height 448
click at [968, 475] on div at bounding box center [905, 297] width 202 height 448
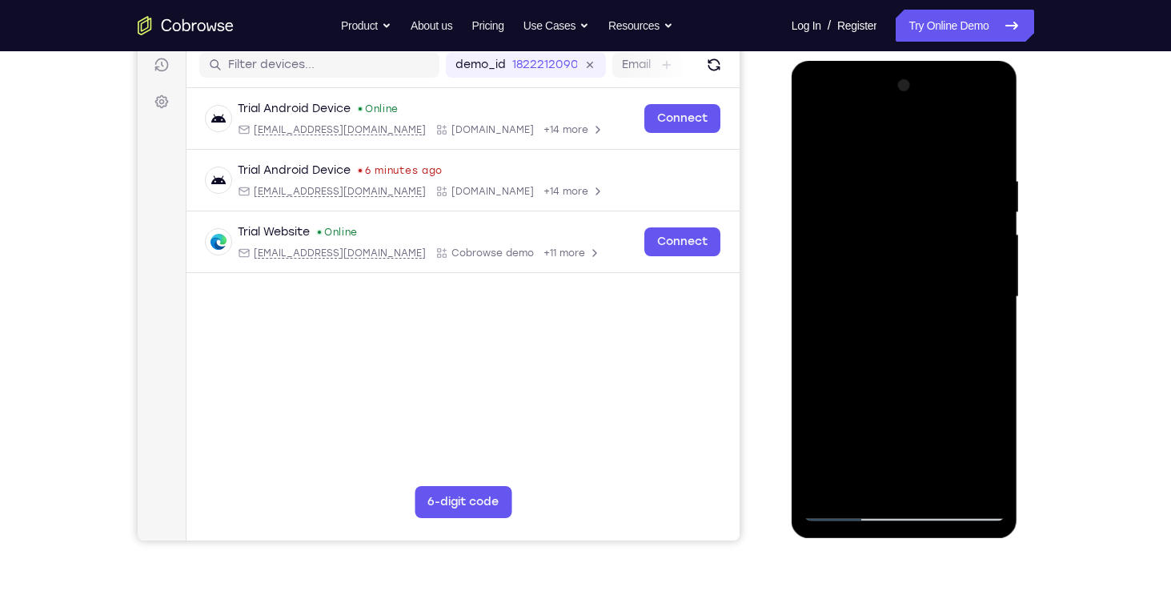
click at [988, 130] on div at bounding box center [905, 297] width 202 height 448
drag, startPoint x: 964, startPoint y: 167, endPoint x: 843, endPoint y: 165, distance: 121.7
click at [843, 165] on div at bounding box center [905, 297] width 202 height 448
drag, startPoint x: 952, startPoint y: 162, endPoint x: 932, endPoint y: 166, distance: 20.4
click at [932, 166] on div at bounding box center [905, 297] width 202 height 448
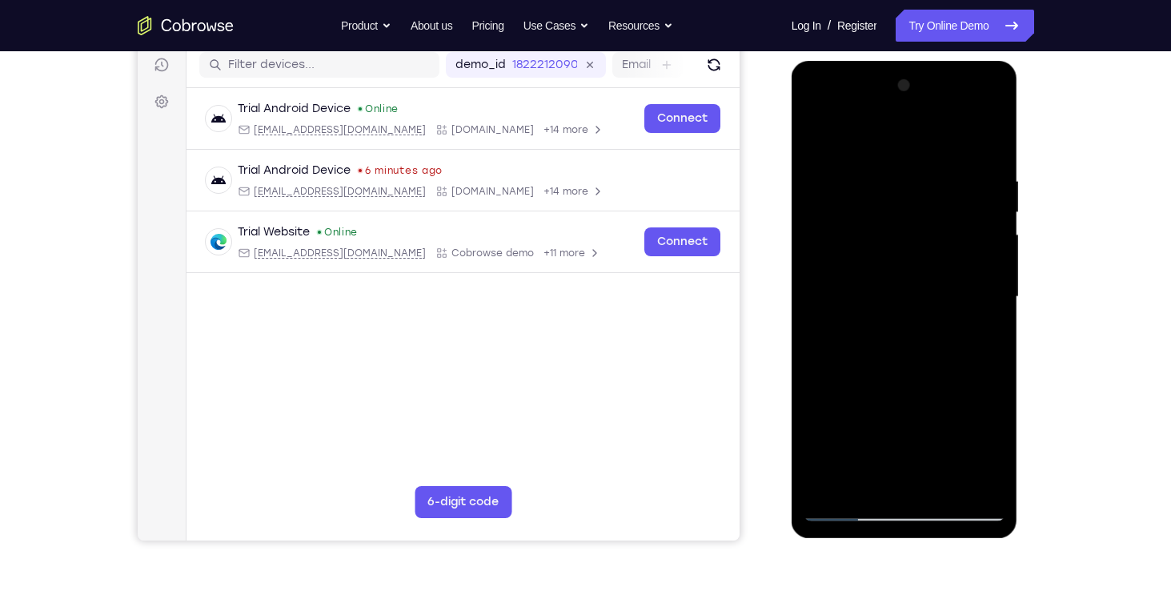
click at [908, 160] on div at bounding box center [905, 297] width 202 height 448
click at [993, 194] on div at bounding box center [905, 297] width 202 height 448
click at [983, 150] on div at bounding box center [905, 297] width 202 height 448
click at [988, 140] on div at bounding box center [905, 297] width 202 height 448
click at [818, 137] on div at bounding box center [905, 297] width 202 height 448
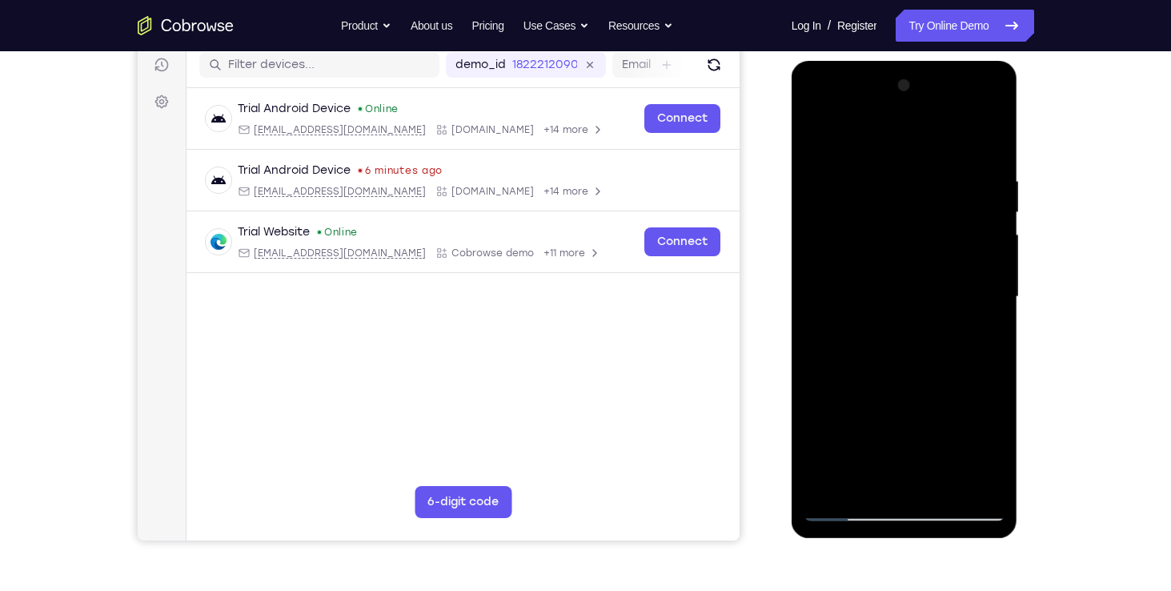
drag, startPoint x: 902, startPoint y: 432, endPoint x: 899, endPoint y: 214, distance: 217.7
click at [899, 214] on div at bounding box center [905, 297] width 202 height 448
drag, startPoint x: 914, startPoint y: 357, endPoint x: 904, endPoint y: 220, distance: 137.2
click at [904, 220] on div at bounding box center [905, 297] width 202 height 448
drag, startPoint x: 906, startPoint y: 327, endPoint x: 904, endPoint y: 242, distance: 84.9
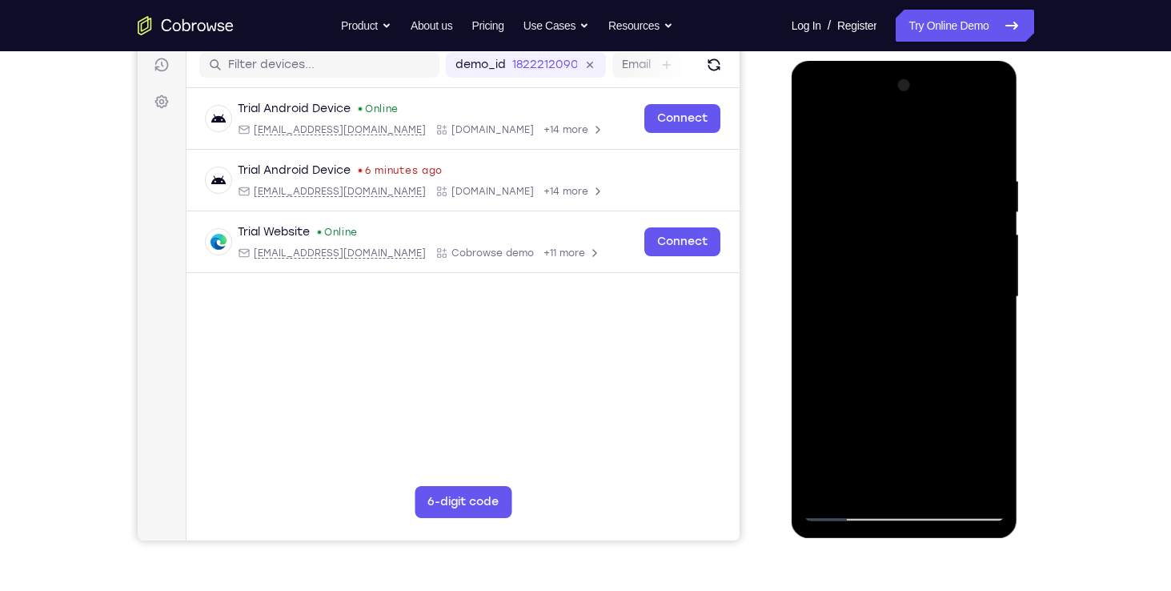
click at [904, 242] on div at bounding box center [905, 297] width 202 height 448
click at [815, 382] on div at bounding box center [905, 297] width 202 height 448
drag, startPoint x: 897, startPoint y: 401, endPoint x: 911, endPoint y: 238, distance: 163.0
click at [911, 238] on div at bounding box center [905, 297] width 202 height 448
drag, startPoint x: 931, startPoint y: 342, endPoint x: 927, endPoint y: 219, distance: 122.5
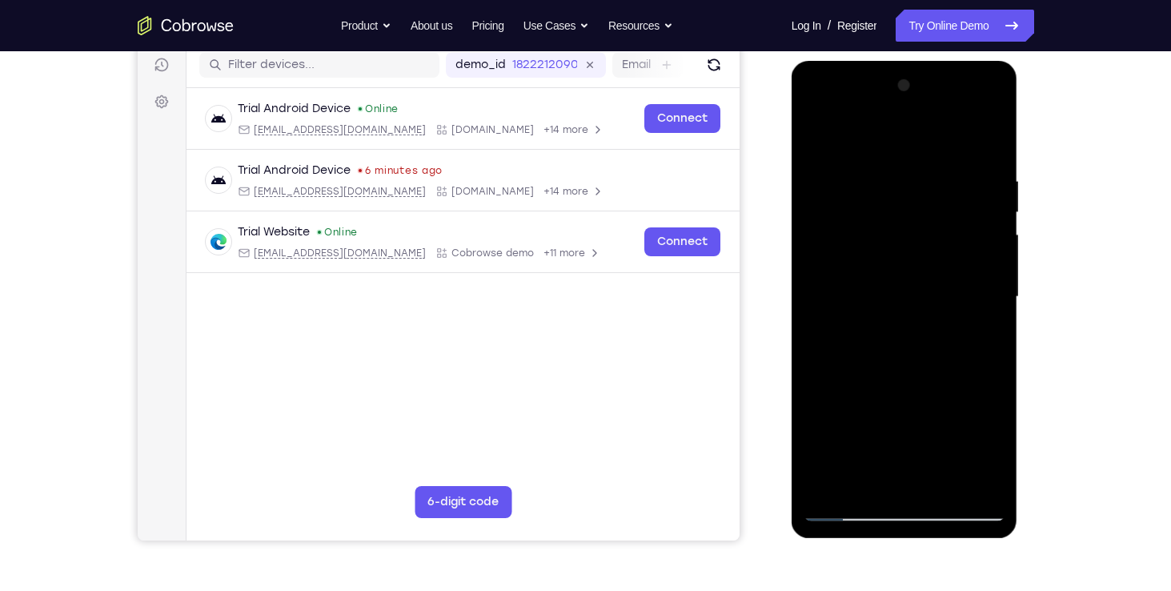
click at [927, 219] on div at bounding box center [905, 297] width 202 height 448
drag, startPoint x: 917, startPoint y: 333, endPoint x: 908, endPoint y: 176, distance: 157.2
click at [908, 176] on div at bounding box center [905, 297] width 202 height 448
drag, startPoint x: 935, startPoint y: 408, endPoint x: 931, endPoint y: 244, distance: 164.1
click at [931, 244] on div at bounding box center [905, 297] width 202 height 448
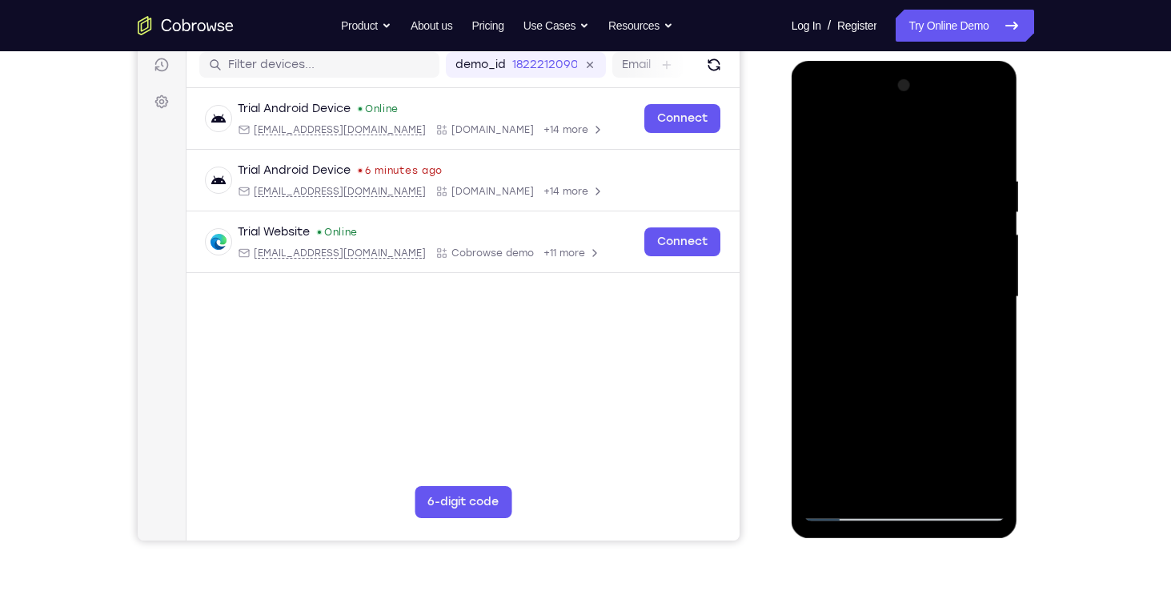
drag, startPoint x: 934, startPoint y: 415, endPoint x: 937, endPoint y: 229, distance: 185.7
click at [937, 229] on div at bounding box center [905, 297] width 202 height 448
drag, startPoint x: 918, startPoint y: 430, endPoint x: 940, endPoint y: 223, distance: 207.6
click at [940, 223] on div at bounding box center [905, 297] width 202 height 448
drag, startPoint x: 918, startPoint y: 246, endPoint x: 963, endPoint y: 477, distance: 235.6
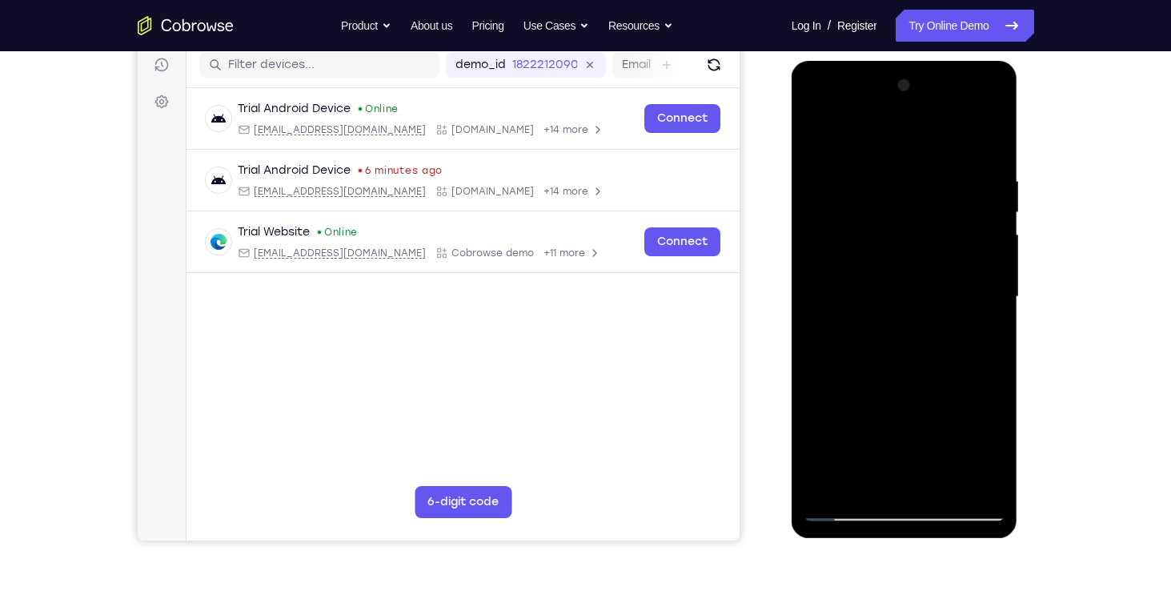
click at [963, 477] on div at bounding box center [905, 297] width 202 height 448
click at [830, 479] on div at bounding box center [905, 297] width 202 height 448
click at [831, 489] on div at bounding box center [905, 297] width 202 height 448
click at [832, 480] on div at bounding box center [905, 297] width 202 height 448
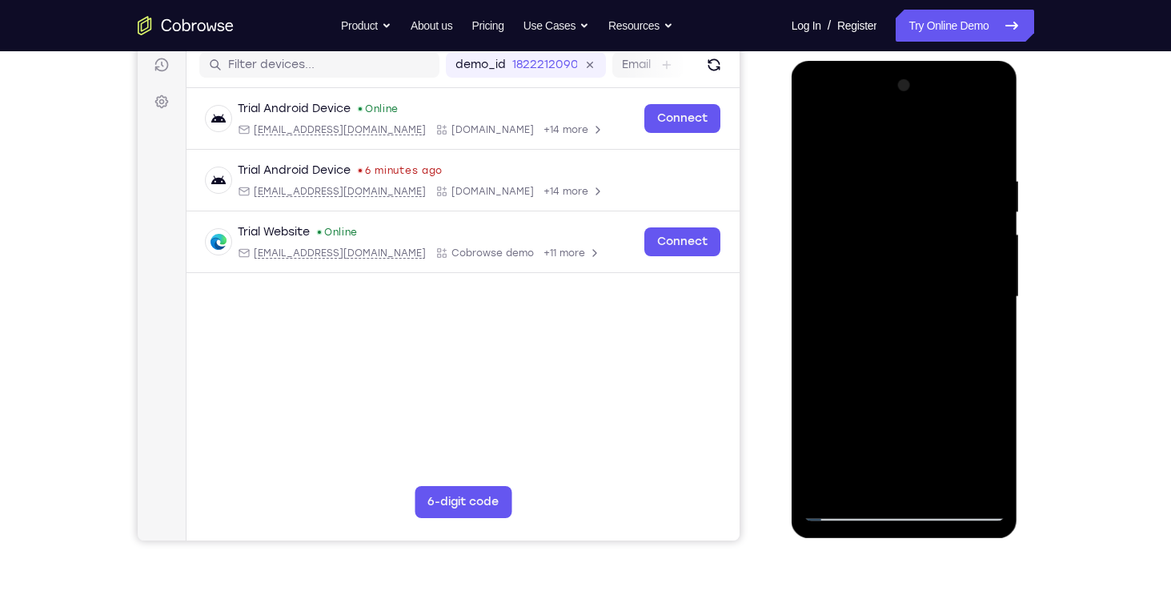
drag, startPoint x: 970, startPoint y: 167, endPoint x: 840, endPoint y: 167, distance: 129.6
click at [840, 167] on div at bounding box center [905, 297] width 202 height 448
drag, startPoint x: 974, startPoint y: 169, endPoint x: 828, endPoint y: 169, distance: 146.5
click at [828, 169] on div at bounding box center [905, 297] width 202 height 448
drag, startPoint x: 988, startPoint y: 182, endPoint x: 879, endPoint y: 177, distance: 108.9
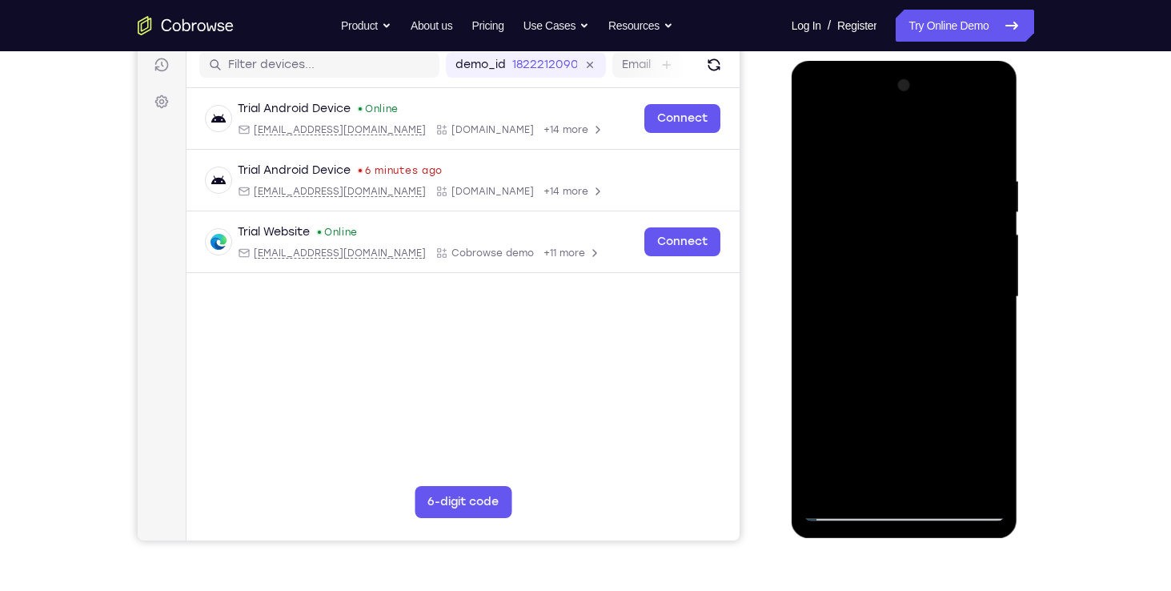
click at [879, 177] on div at bounding box center [905, 297] width 202 height 448
drag, startPoint x: 964, startPoint y: 172, endPoint x: 805, endPoint y: 168, distance: 158.5
click at [805, 168] on div at bounding box center [905, 297] width 202 height 448
drag, startPoint x: 977, startPoint y: 170, endPoint x: 820, endPoint y: 153, distance: 158.6
click at [820, 153] on div at bounding box center [905, 297] width 202 height 448
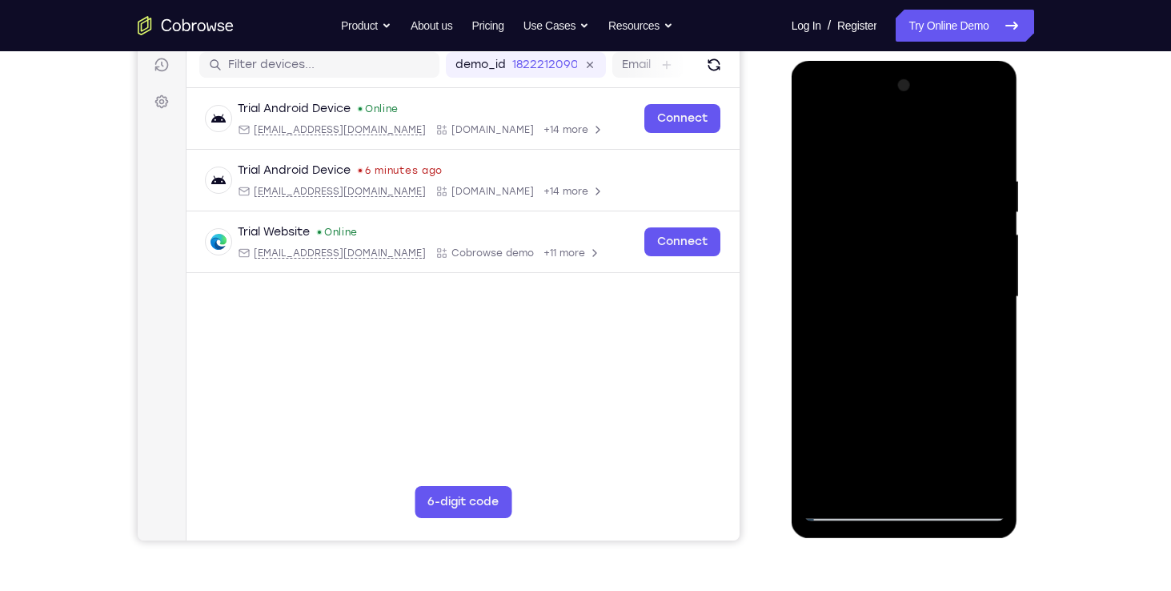
drag, startPoint x: 940, startPoint y: 167, endPoint x: 777, endPoint y: 170, distance: 162.5
click at [792, 170] on html "Online web based iOS Simulators and Android Emulators. Run iPhone, iPad, Mobile…" at bounding box center [906, 301] width 228 height 480
drag, startPoint x: 976, startPoint y: 170, endPoint x: 763, endPoint y: 159, distance: 213.2
click at [792, 159] on html "Online web based iOS Simulators and Android Emulators. Run iPhone, iPad, Mobile…" at bounding box center [906, 301] width 228 height 480
drag, startPoint x: 971, startPoint y: 174, endPoint x: 792, endPoint y: 188, distance: 179.8
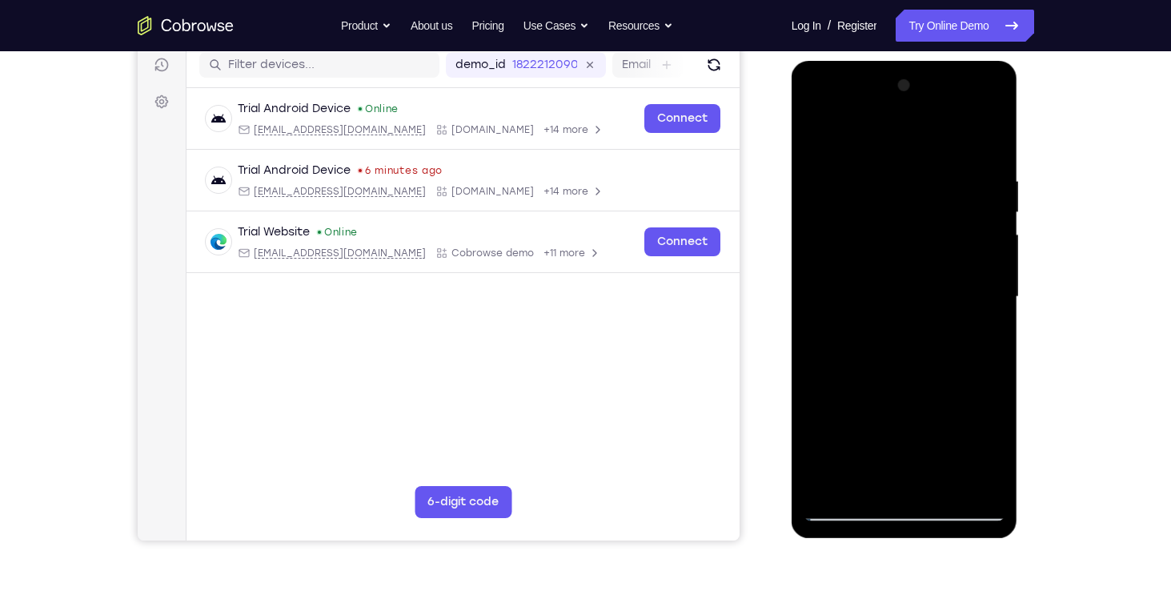
click at [792, 188] on div at bounding box center [905, 299] width 226 height 477
drag, startPoint x: 954, startPoint y: 182, endPoint x: 731, endPoint y: 188, distance: 222.6
click at [792, 188] on html "Online web based iOS Simulators and Android Emulators. Run iPhone, iPad, Mobile…" at bounding box center [906, 301] width 228 height 480
drag, startPoint x: 984, startPoint y: 180, endPoint x: 817, endPoint y: 169, distance: 167.6
click at [817, 169] on div at bounding box center [905, 297] width 202 height 448
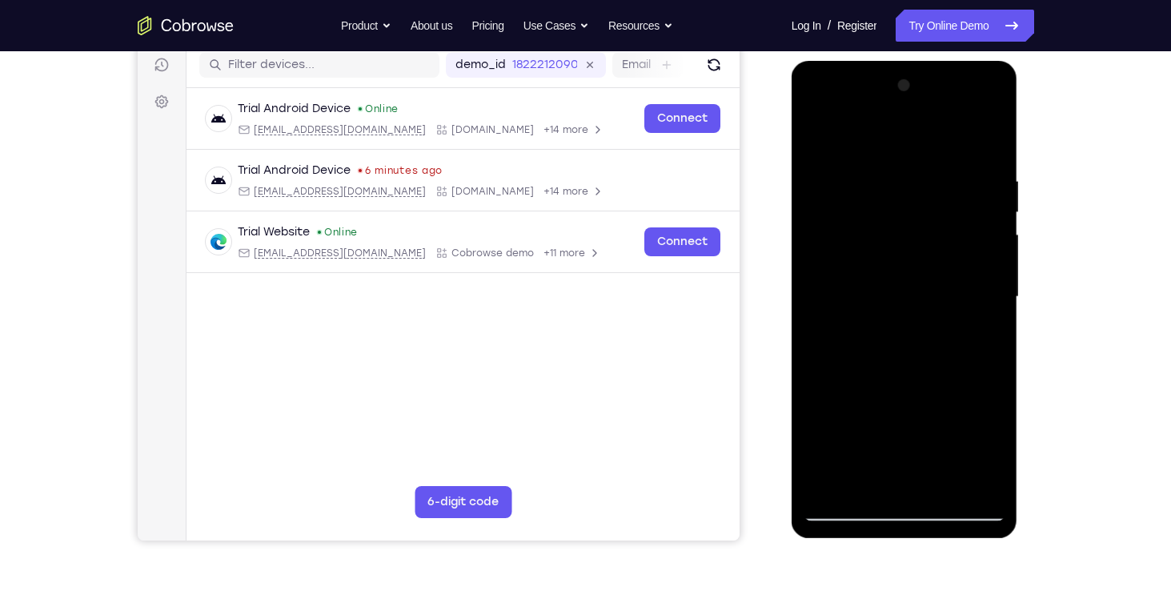
drag, startPoint x: 983, startPoint y: 176, endPoint x: 800, endPoint y: 186, distance: 183.6
click at [800, 186] on div at bounding box center [905, 299] width 226 height 477
drag, startPoint x: 976, startPoint y: 179, endPoint x: 756, endPoint y: 163, distance: 219.9
click at [792, 163] on html "Online web based iOS Simulators and Android Emulators. Run iPhone, iPad, Mobile…" at bounding box center [906, 301] width 228 height 480
